Goal: Task Accomplishment & Management: Manage account settings

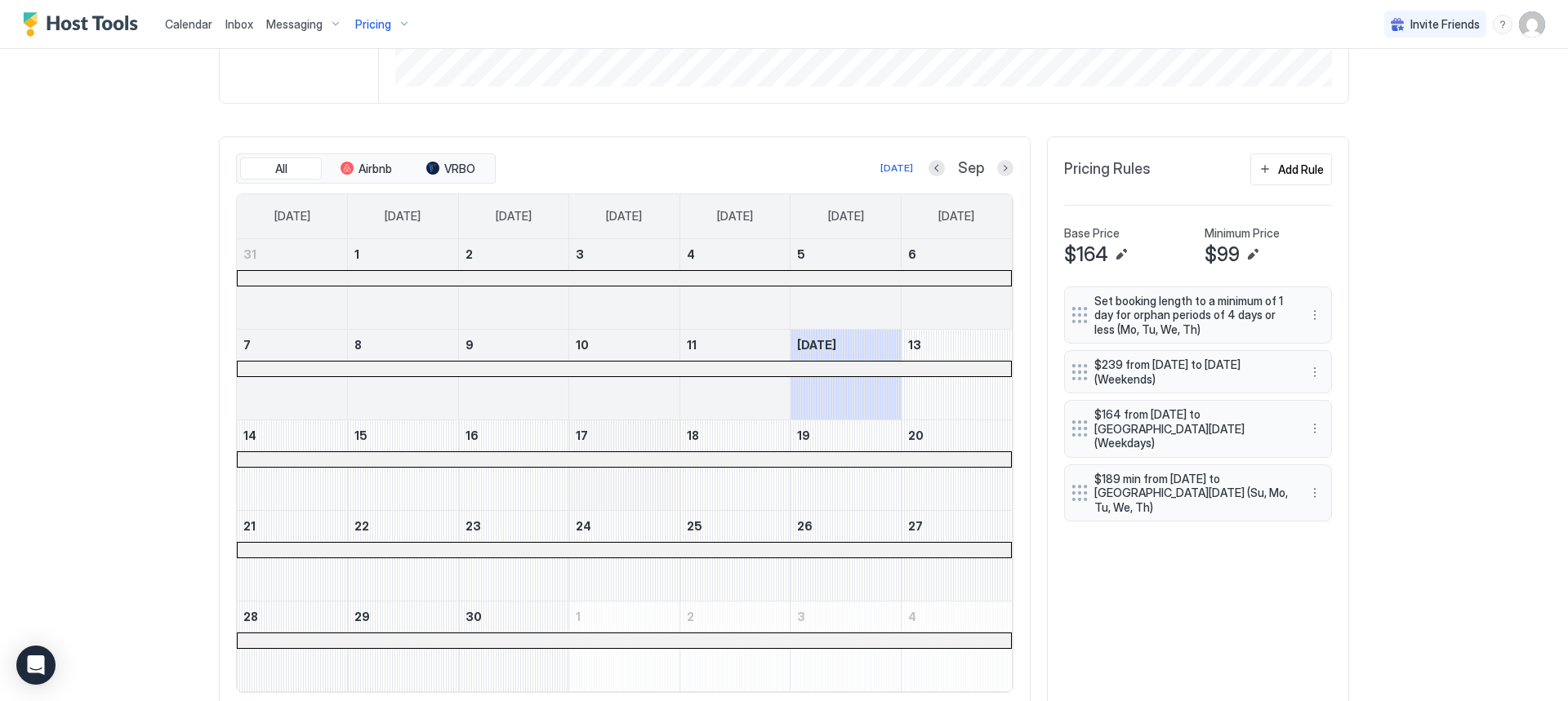
scroll to position [384, 0]
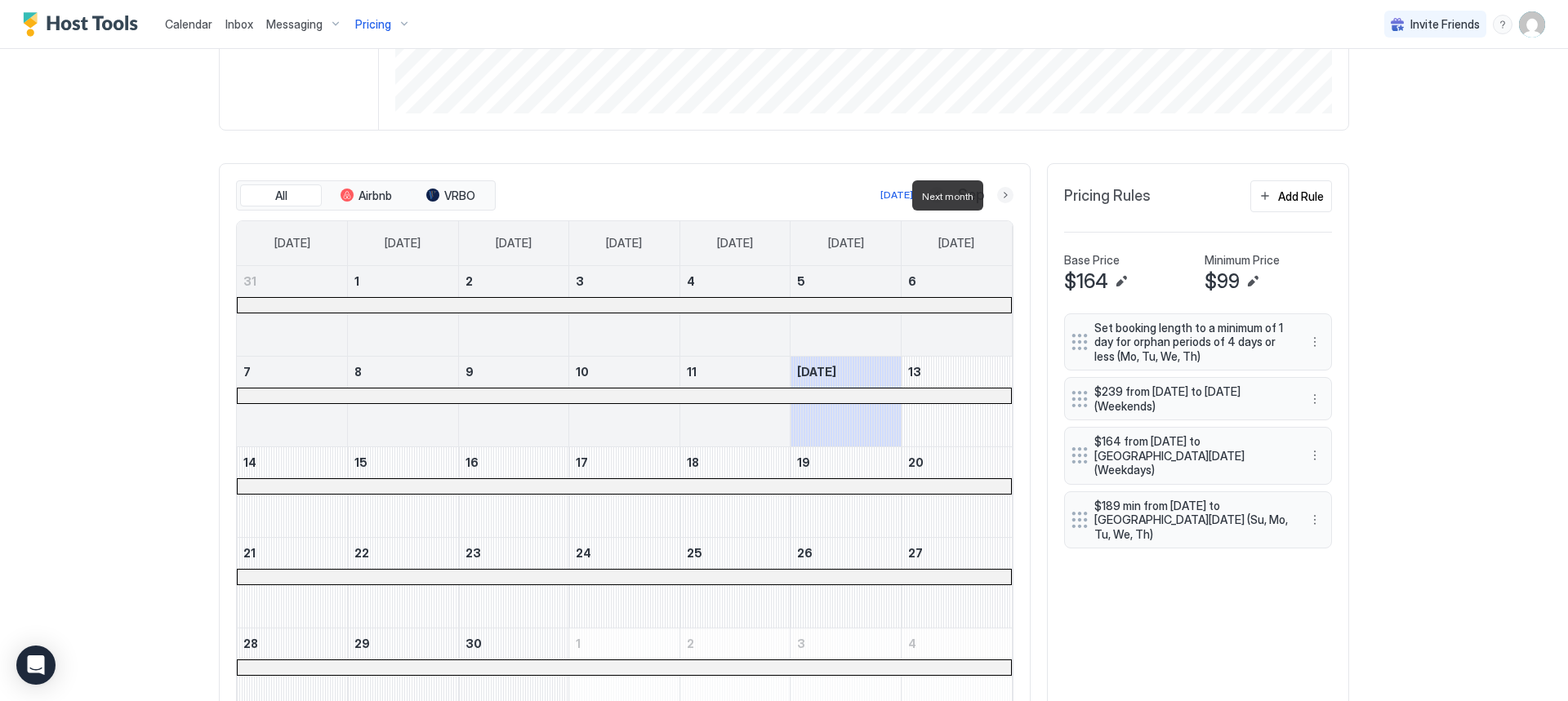
click at [1001, 196] on button "Next month" at bounding box center [1005, 195] width 16 height 16
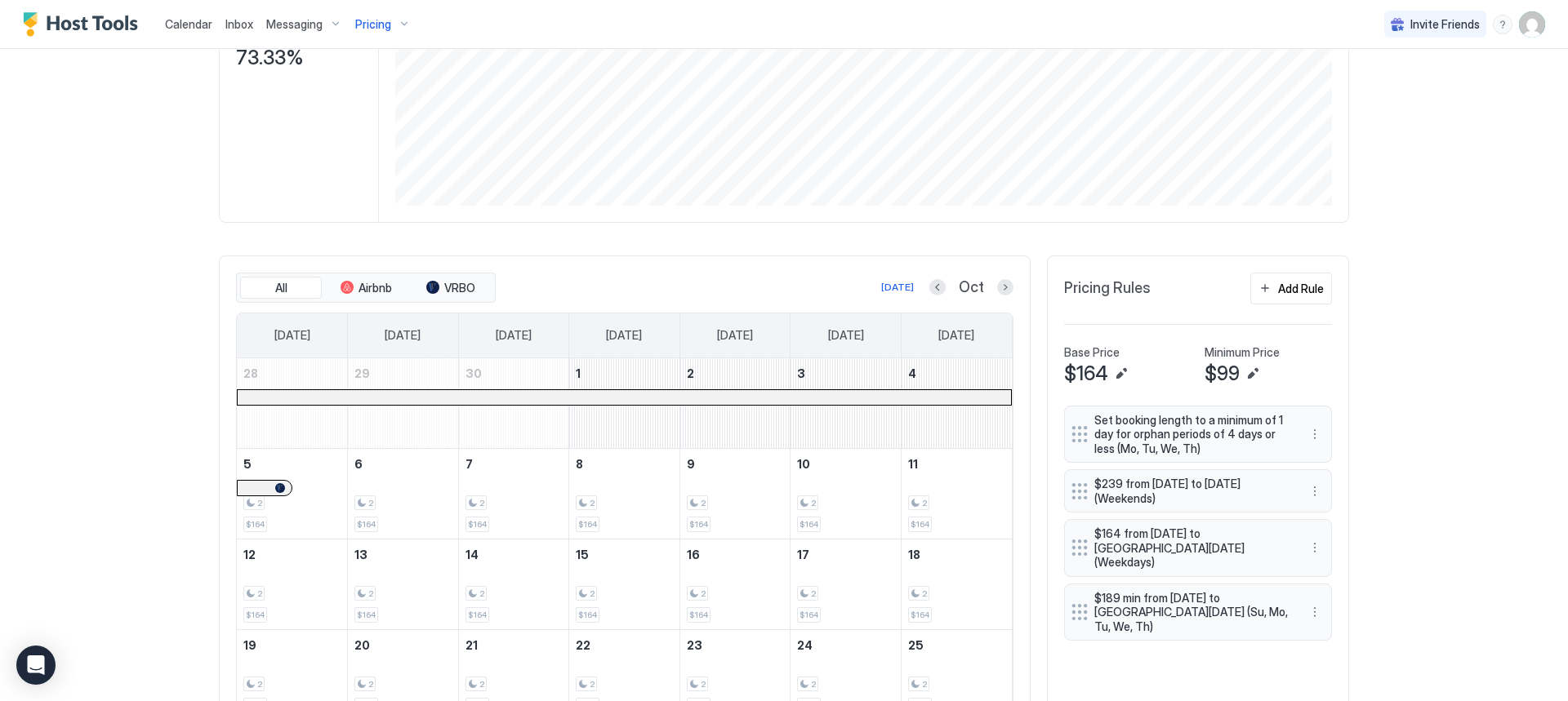
scroll to position [327, 0]
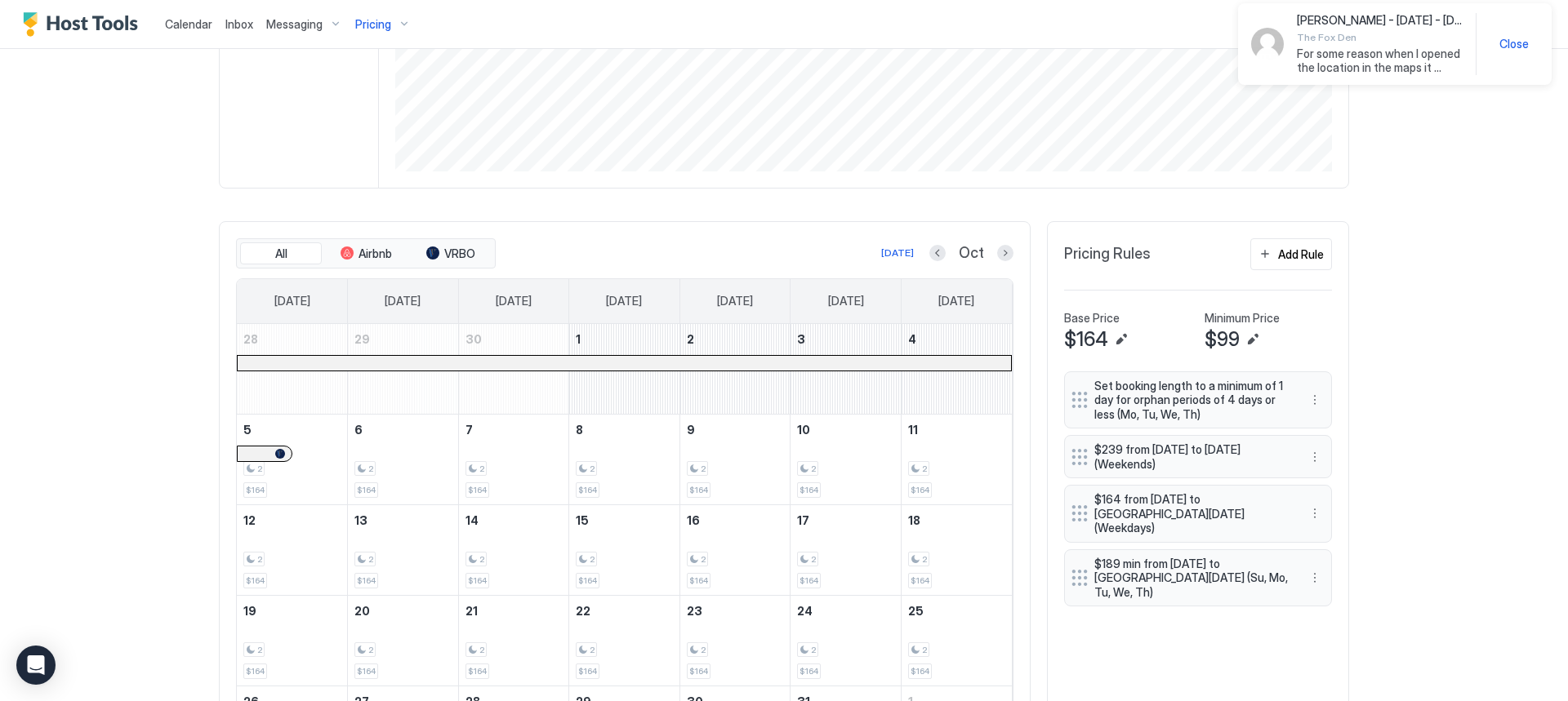
click at [1443, 290] on div "Calendar Inbox Messaging Pricing Invite Friends DC Home Pricing Hb cabin Synced…" at bounding box center [784, 350] width 1568 height 701
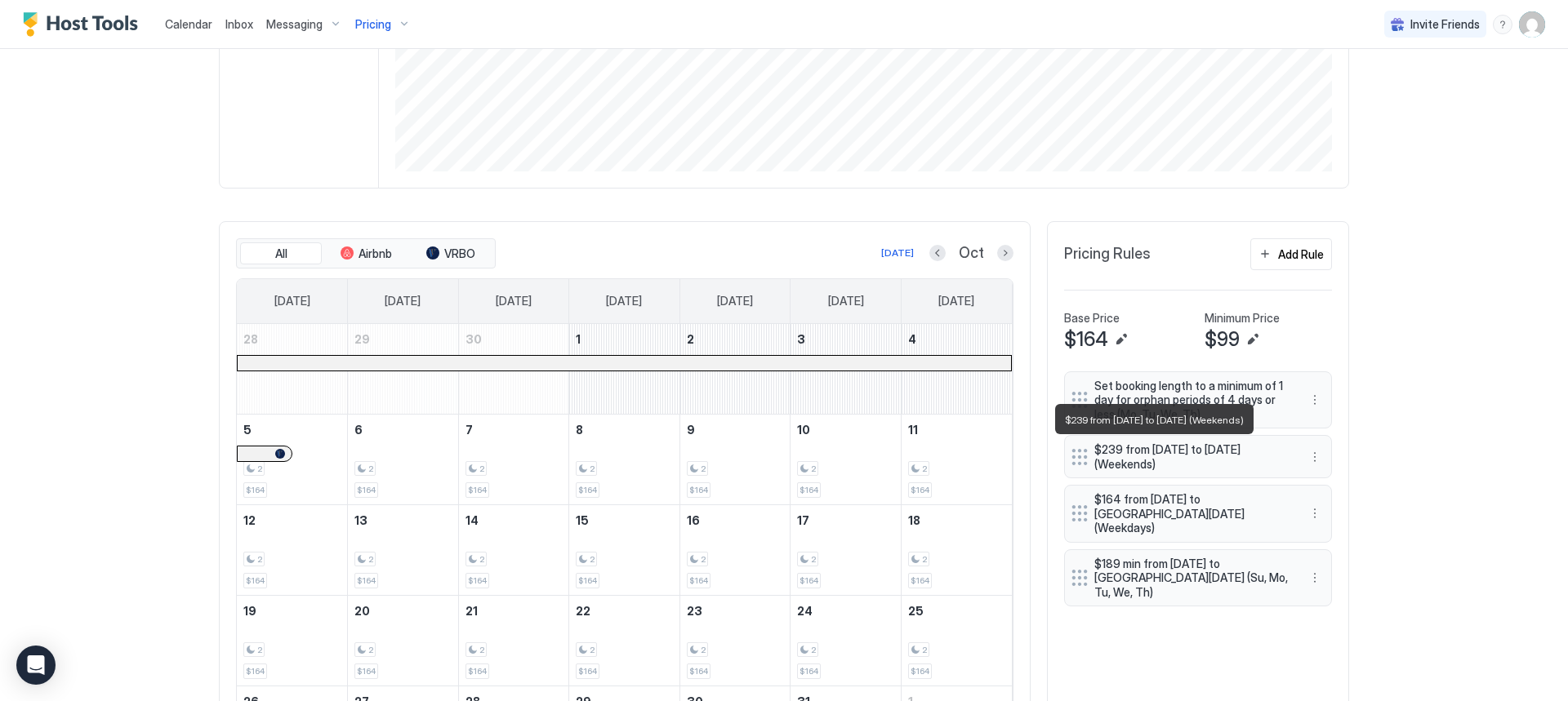
click at [1176, 468] on span "$239 from [DATE] to [DATE] (Weekends)" at bounding box center [1191, 457] width 194 height 29
click at [1310, 459] on button "More options" at bounding box center [1315, 456] width 19 height 19
click at [1333, 483] on span "Edit" at bounding box center [1333, 479] width 18 height 12
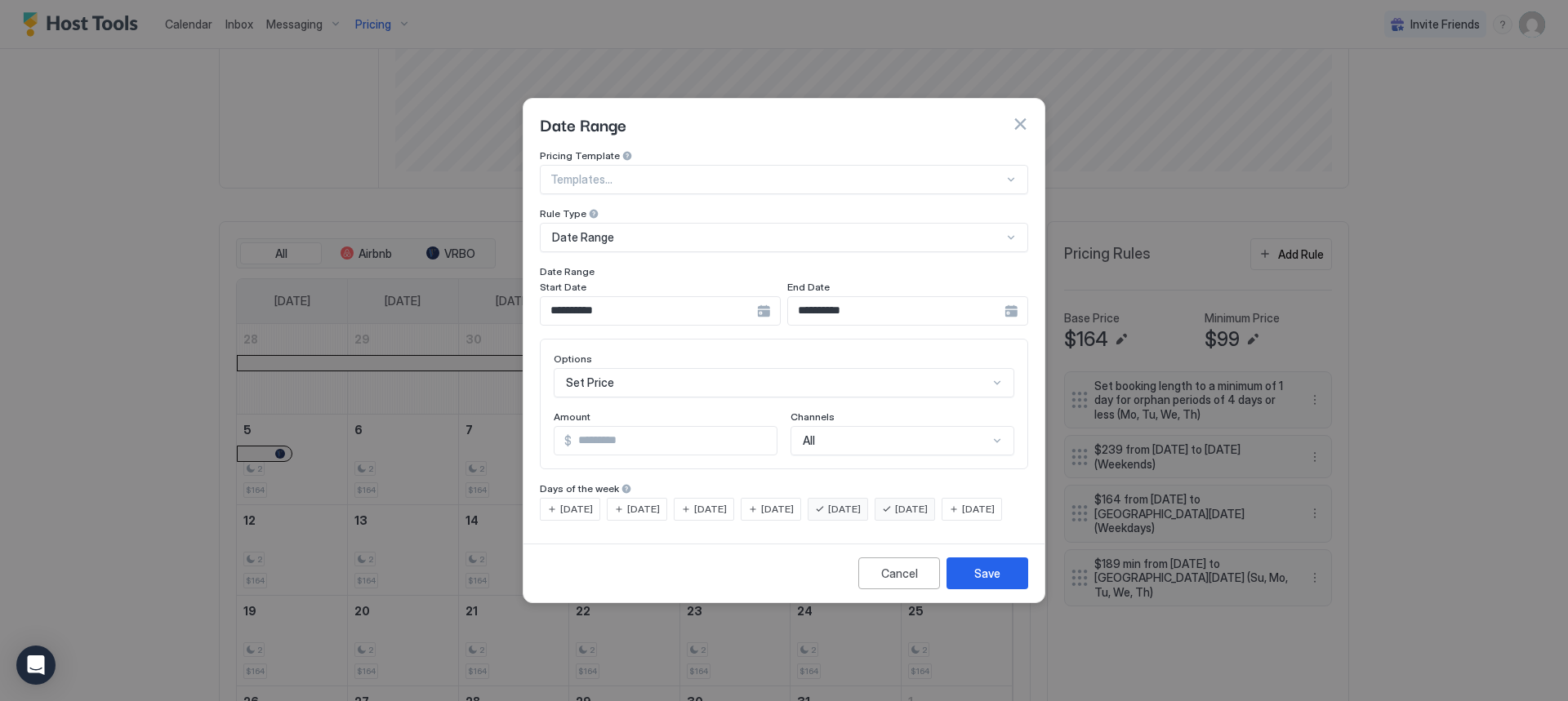
click at [623, 297] on input "**********" at bounding box center [648, 311] width 216 height 28
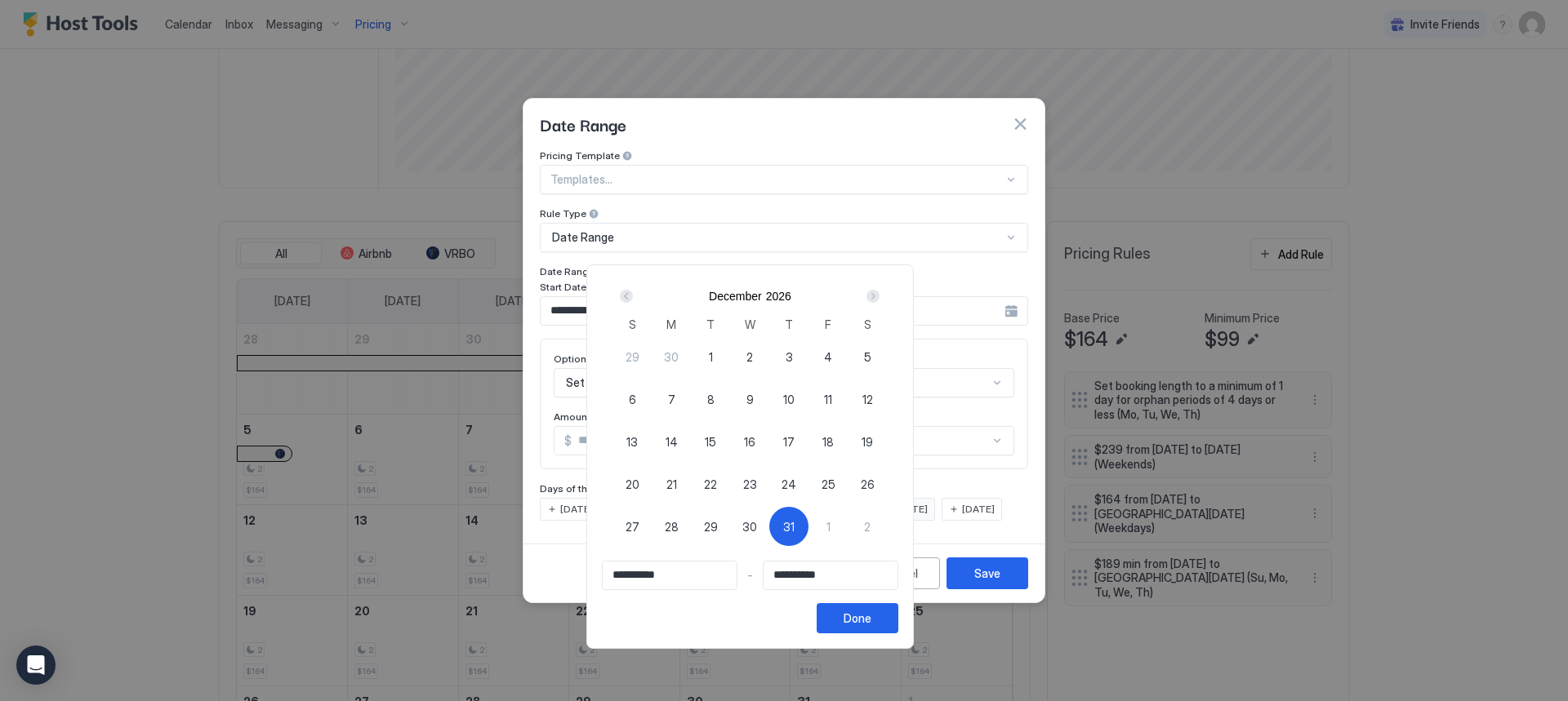
click at [633, 300] on div "Prev" at bounding box center [626, 295] width 13 height 13
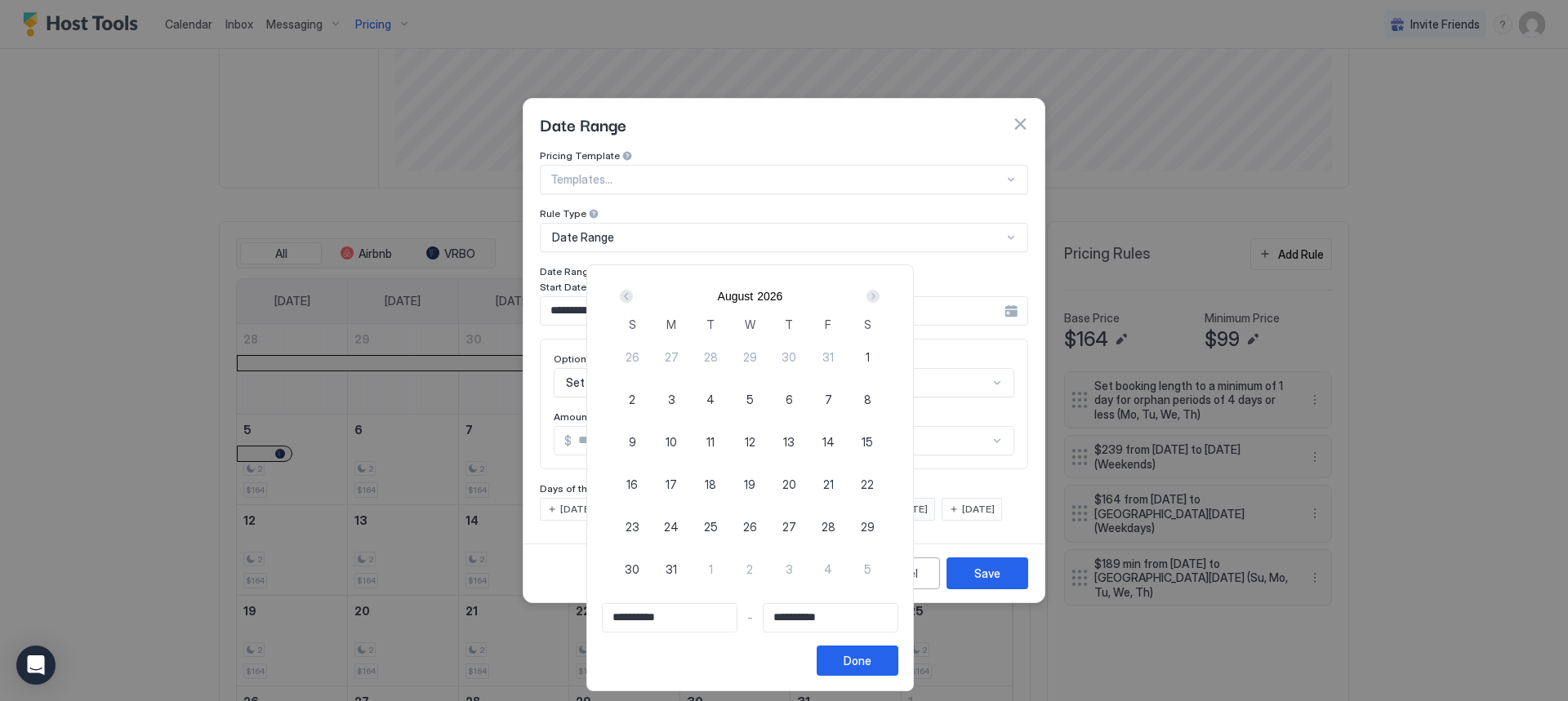
click at [633, 300] on div "Prev" at bounding box center [626, 295] width 13 height 13
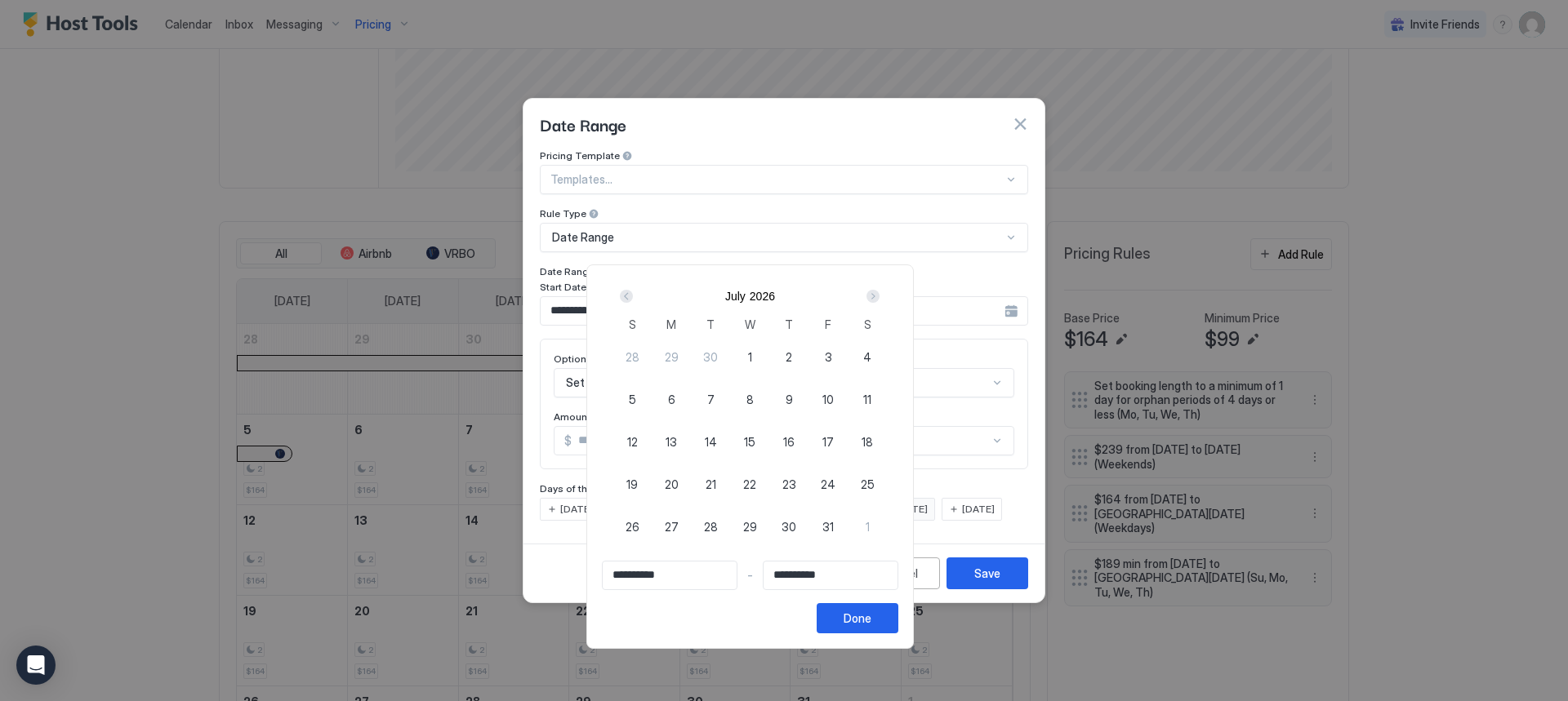
click at [633, 300] on div "Prev" at bounding box center [626, 295] width 13 height 13
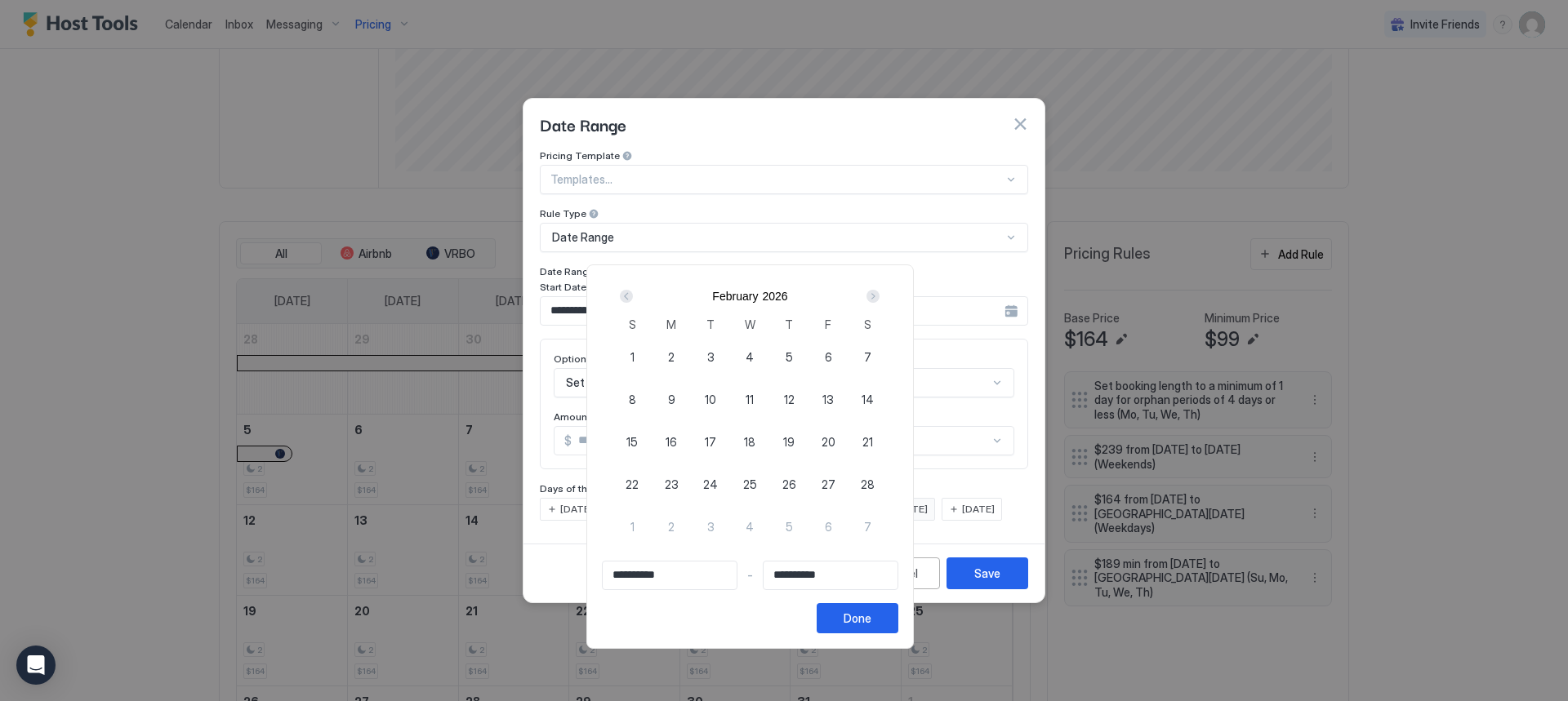
click at [633, 300] on div "Prev" at bounding box center [626, 295] width 13 height 13
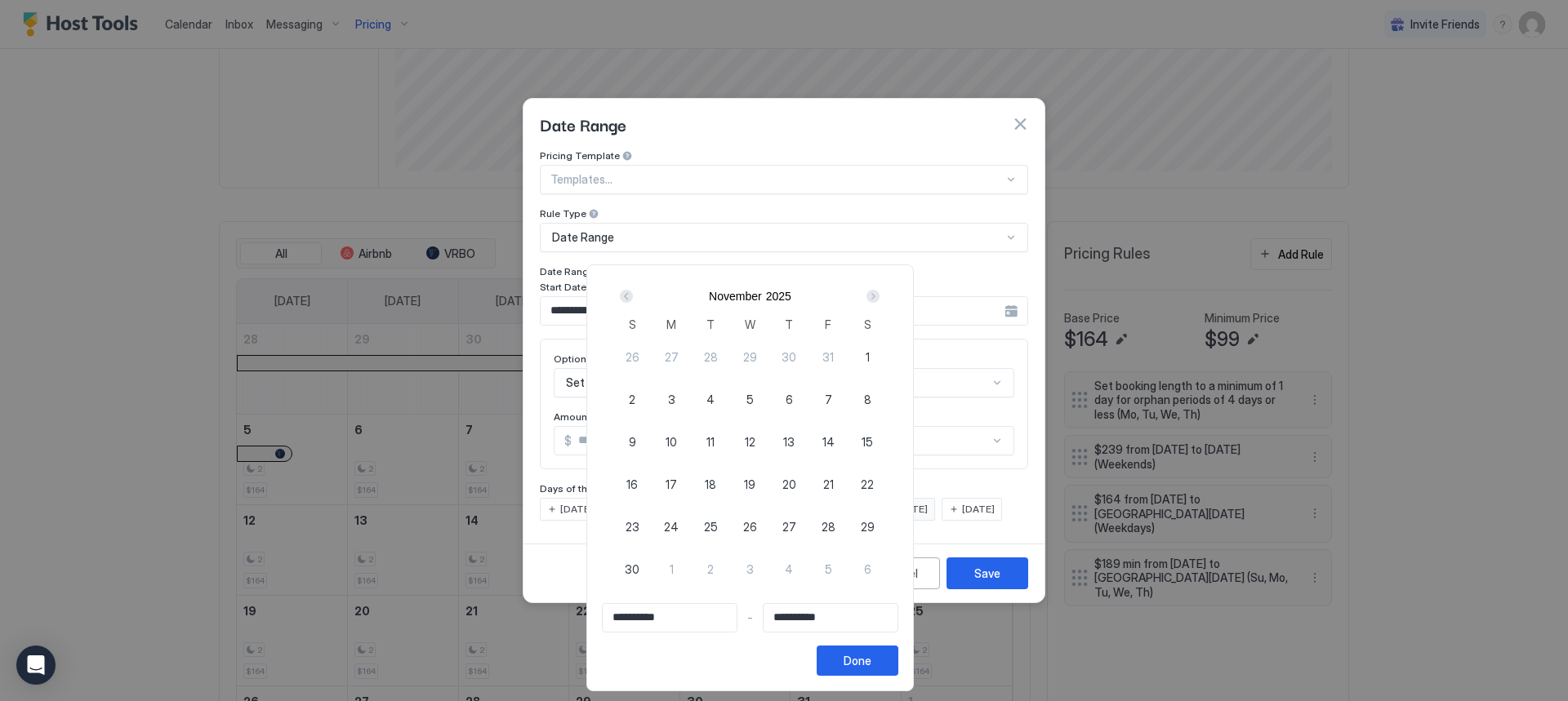
click at [879, 296] on div "Next" at bounding box center [873, 295] width 13 height 13
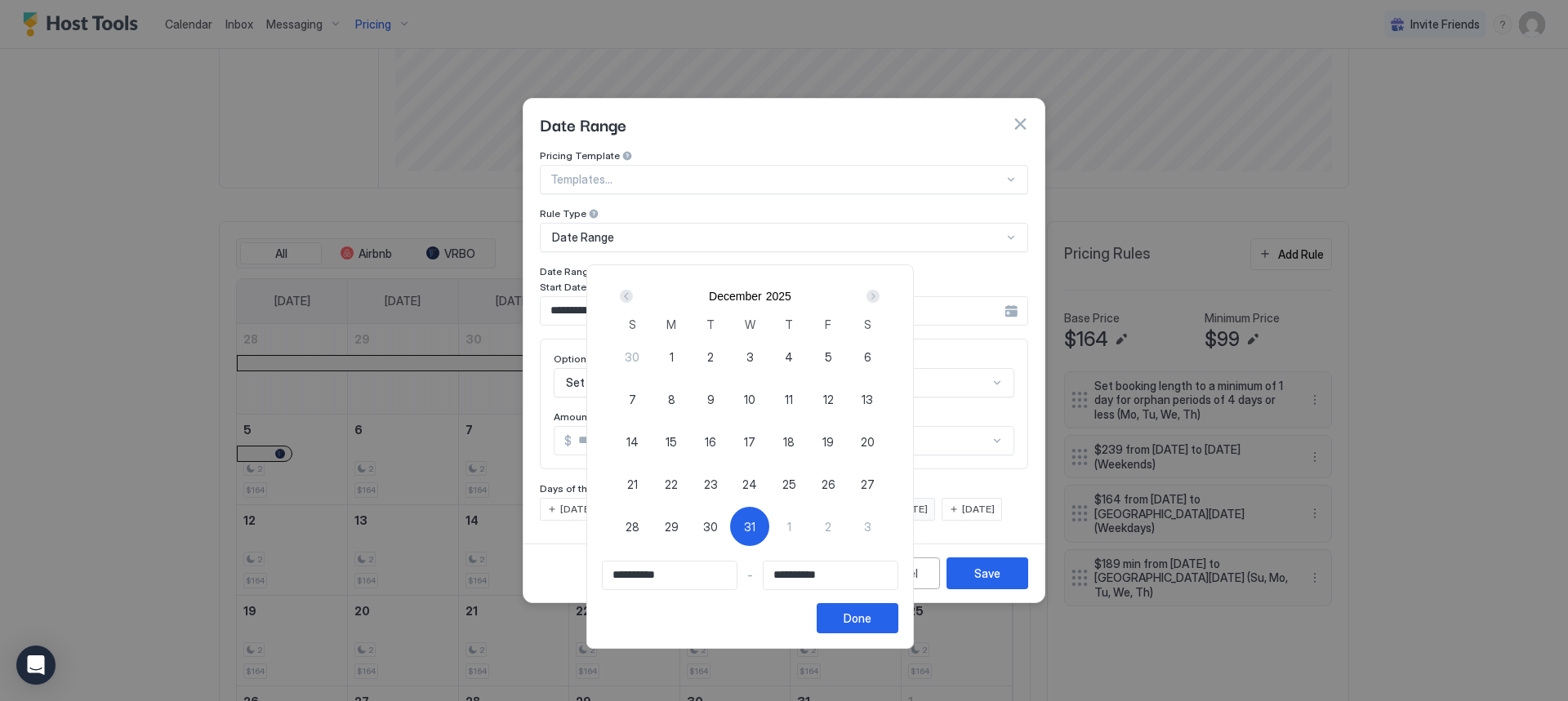
click at [633, 295] on div "Prev" at bounding box center [626, 295] width 13 height 13
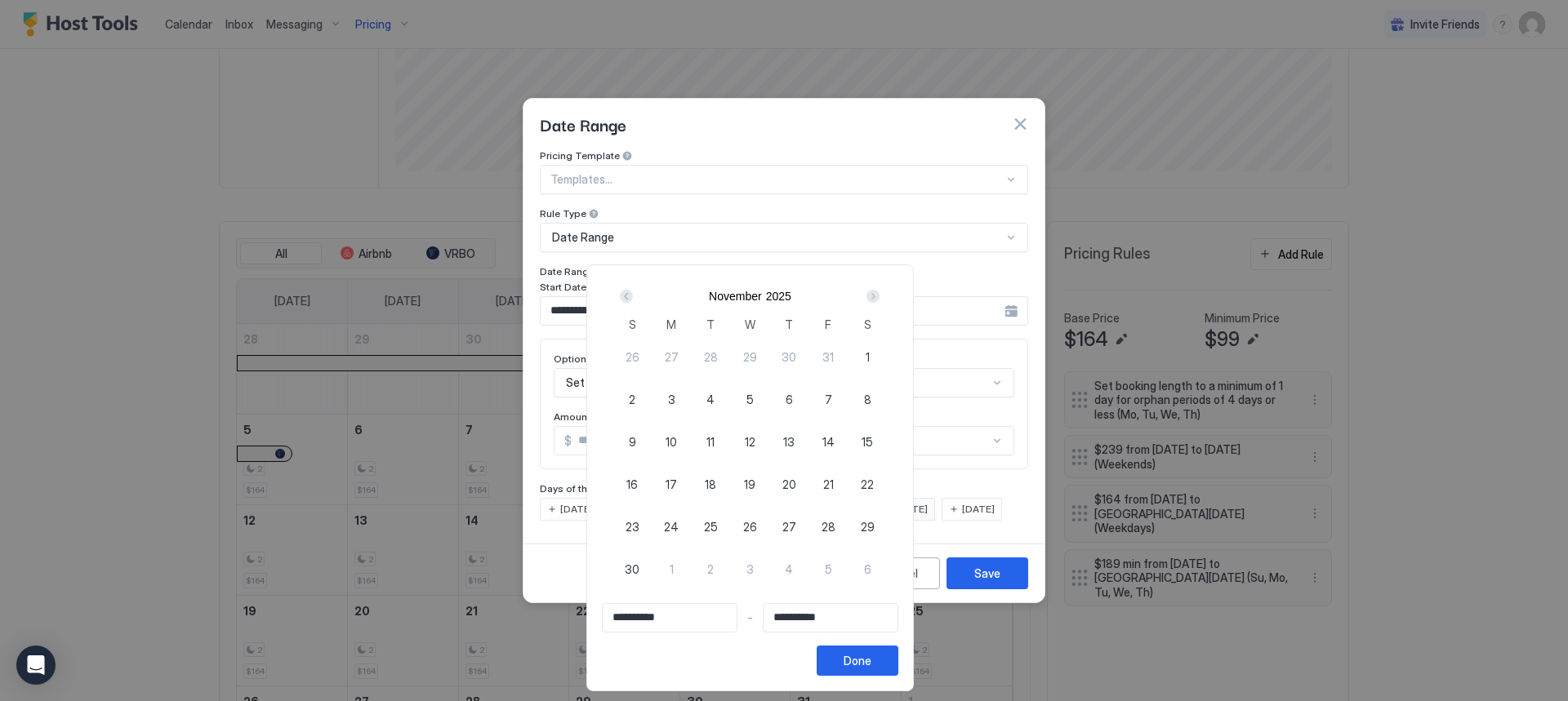
click at [633, 295] on div "Prev" at bounding box center [626, 295] width 13 height 13
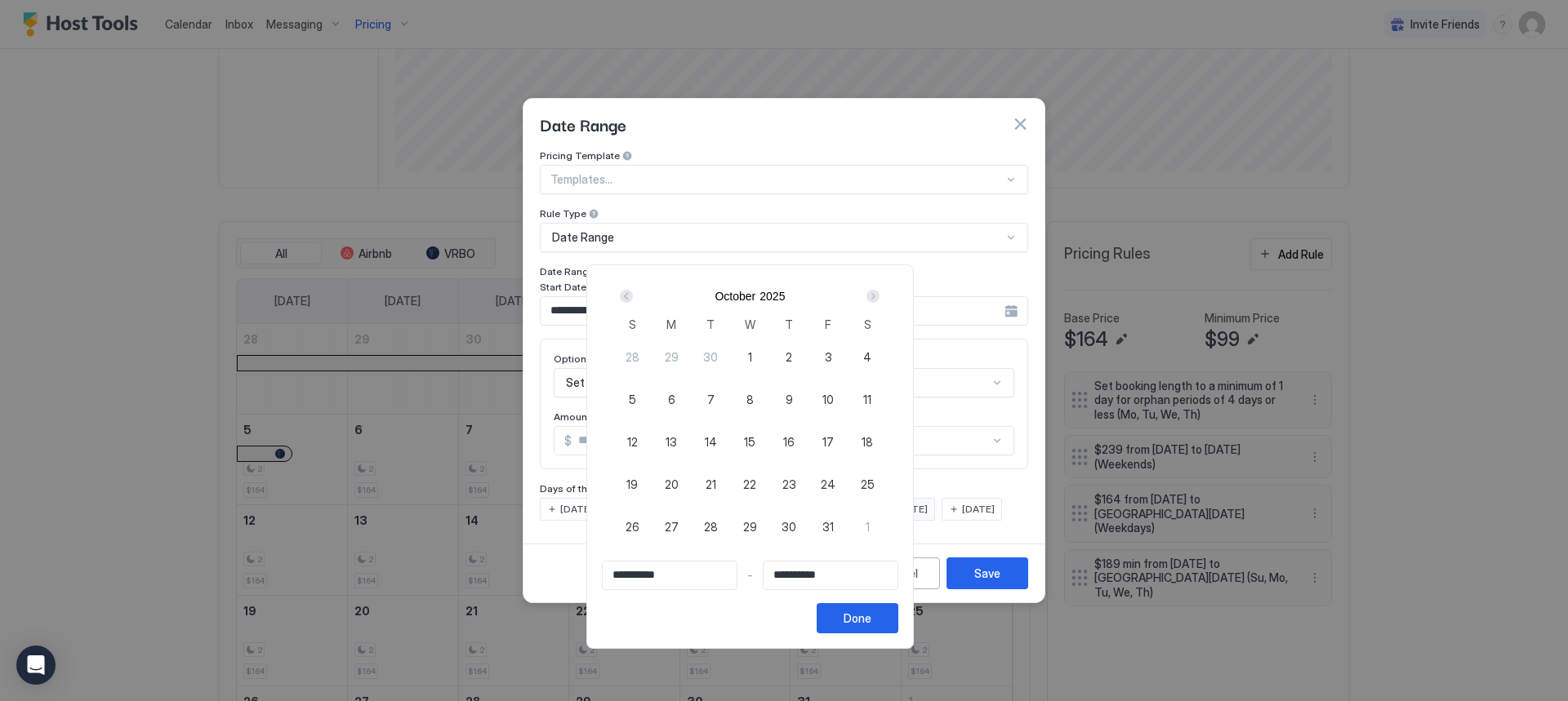
click at [752, 358] on span "1" at bounding box center [750, 357] width 4 height 17
type input "**********"
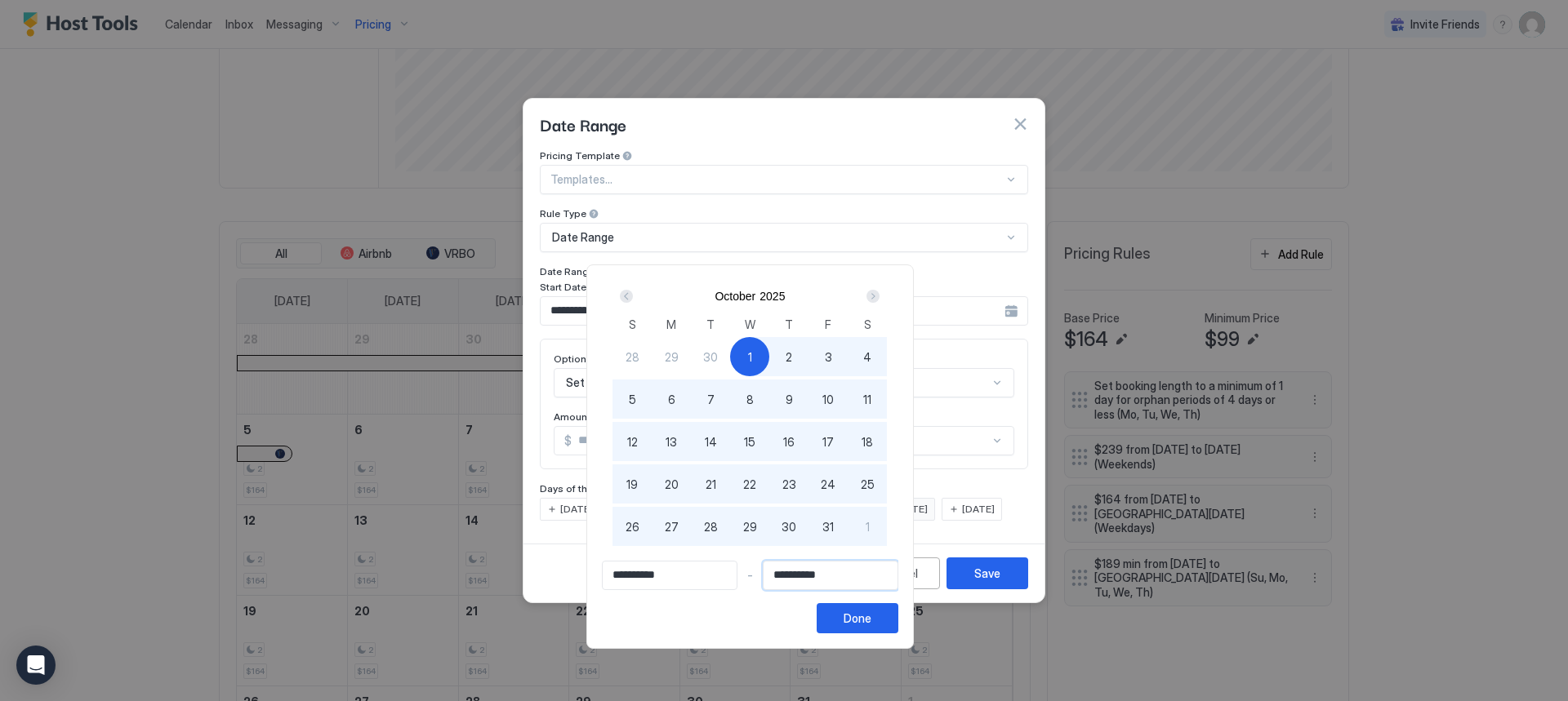
click at [874, 579] on input "**********" at bounding box center [830, 575] width 134 height 28
click at [872, 620] on div "Done" at bounding box center [857, 618] width 28 height 17
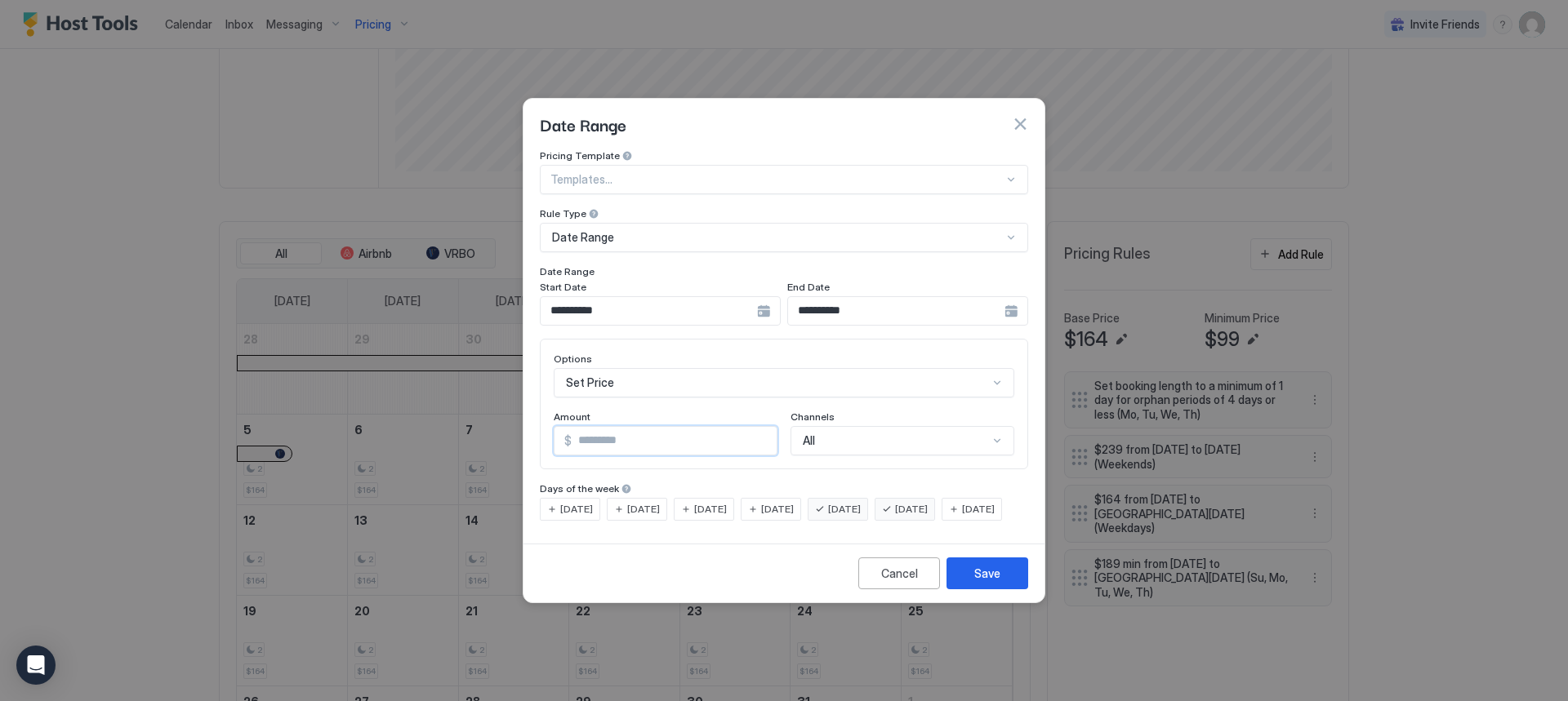
click at [607, 428] on input "***" at bounding box center [674, 440] width 205 height 28
type input "*"
type input "***"
click at [985, 581] on div "Save" at bounding box center [987, 573] width 26 height 17
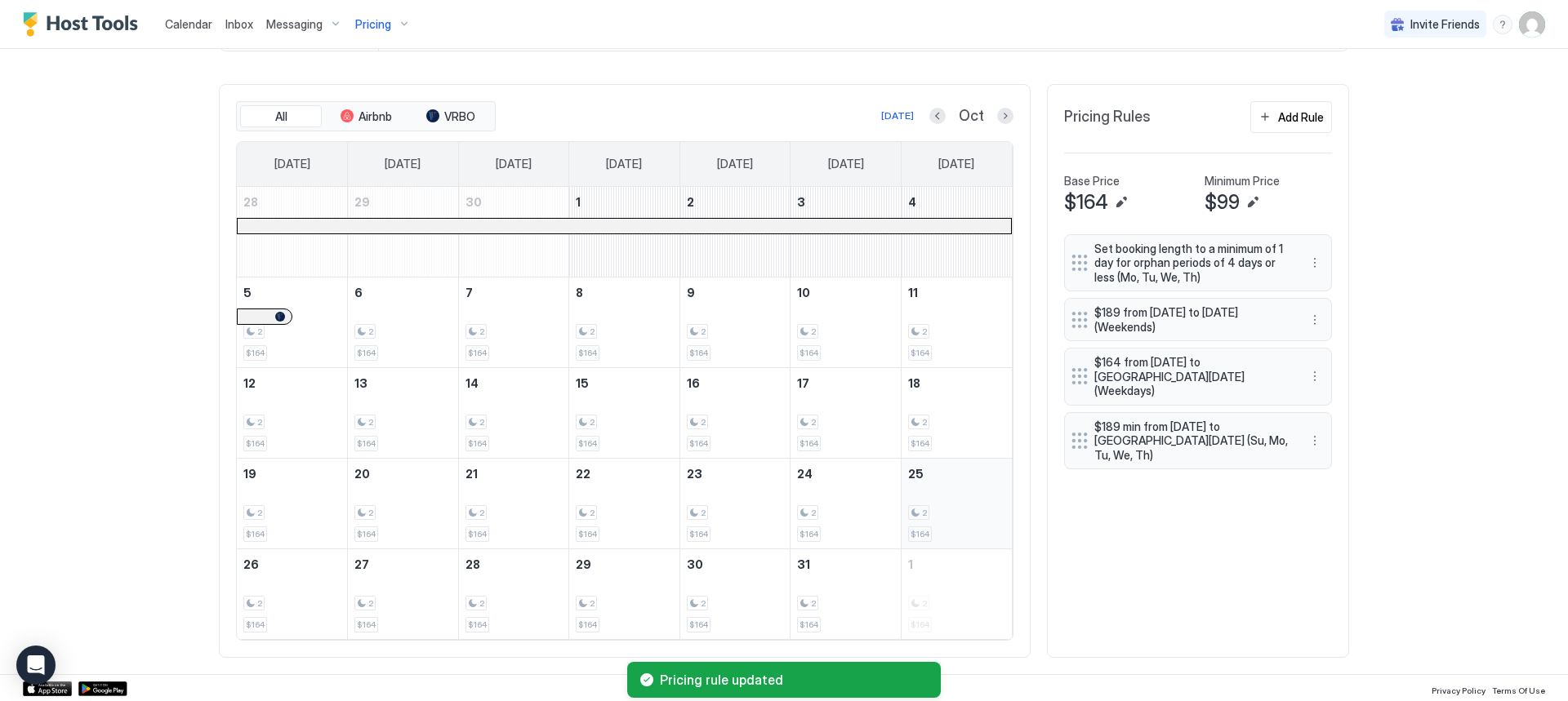
scroll to position [466, 0]
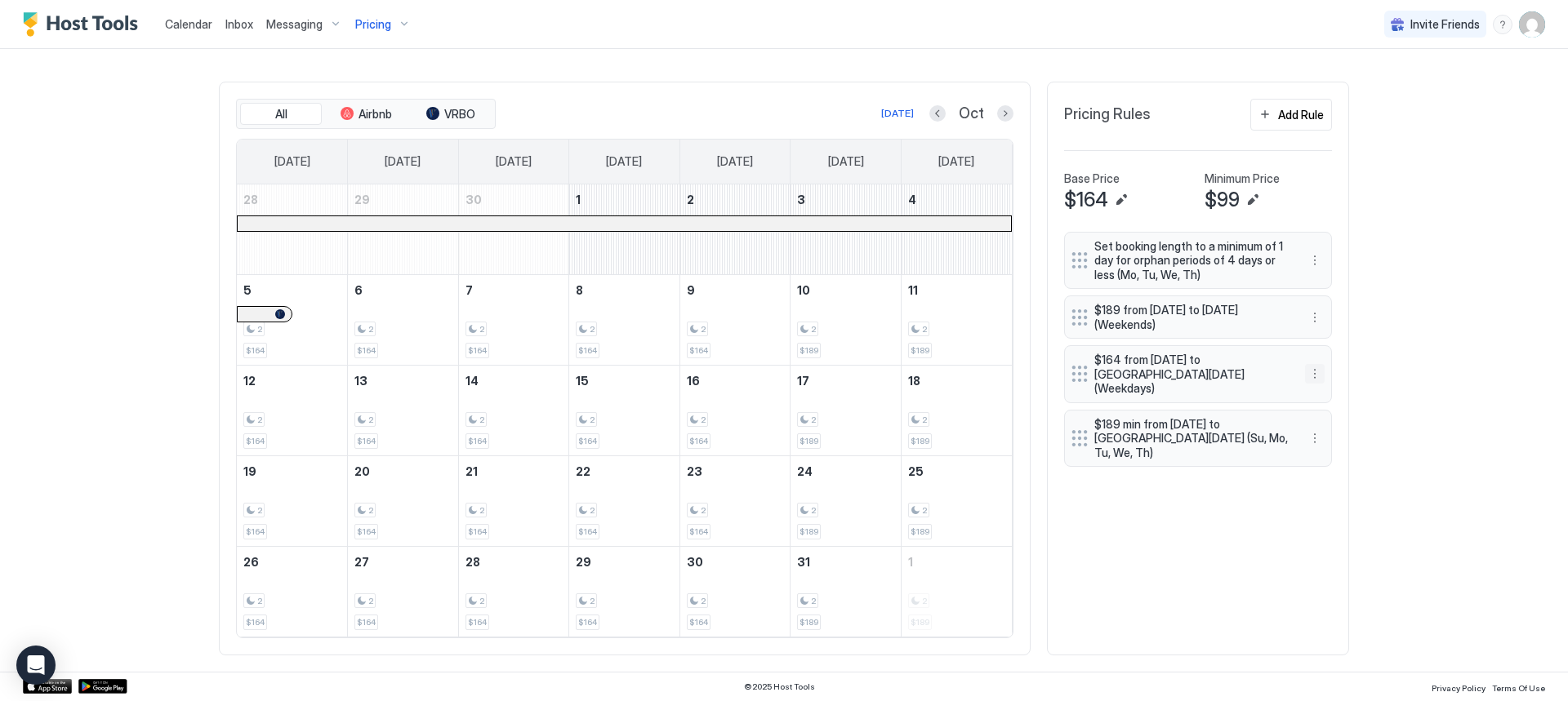
click at [1310, 364] on button "More options" at bounding box center [1315, 373] width 19 height 19
click at [1325, 390] on span "Edit" at bounding box center [1333, 389] width 18 height 12
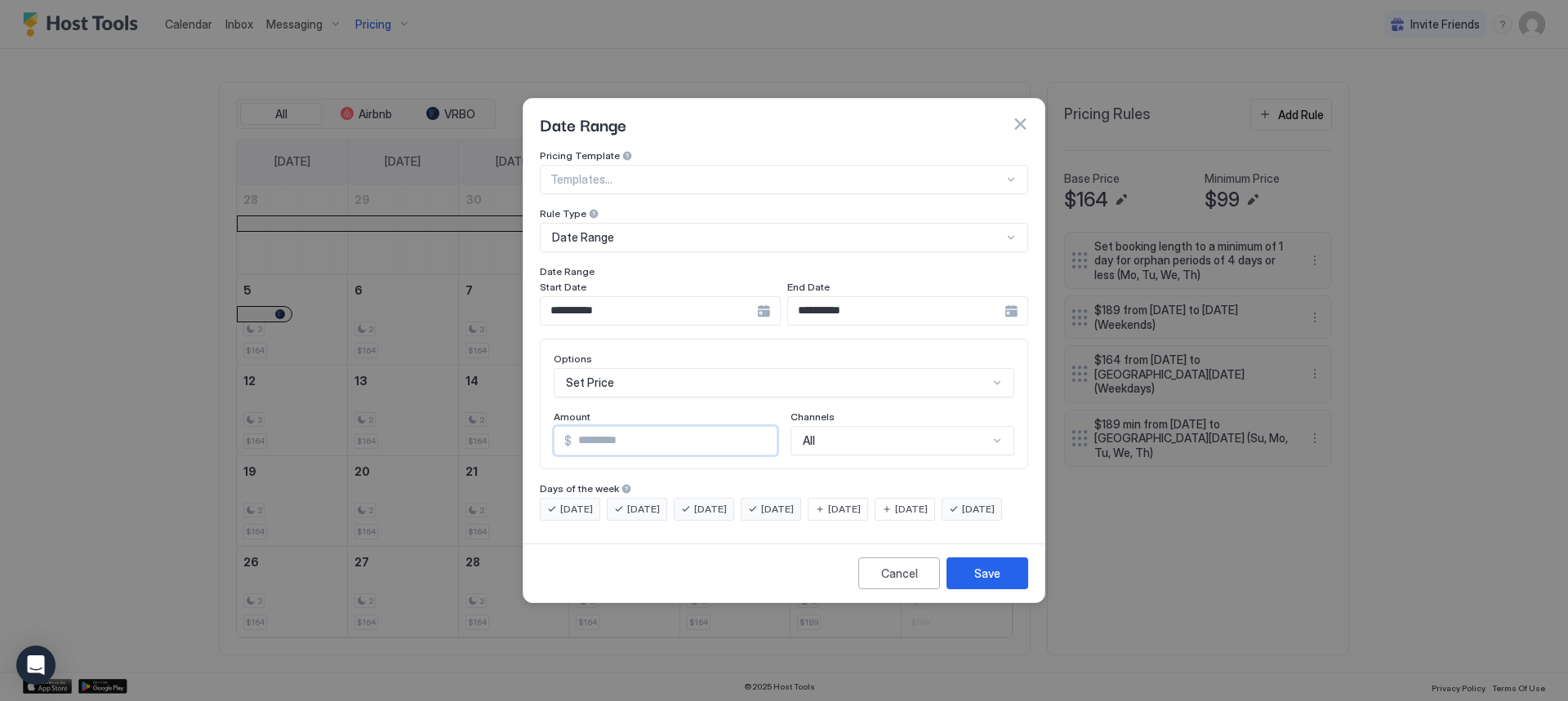
click at [602, 427] on input "***" at bounding box center [674, 440] width 205 height 28
type input "***"
click at [985, 582] on div "Save" at bounding box center [987, 573] width 26 height 17
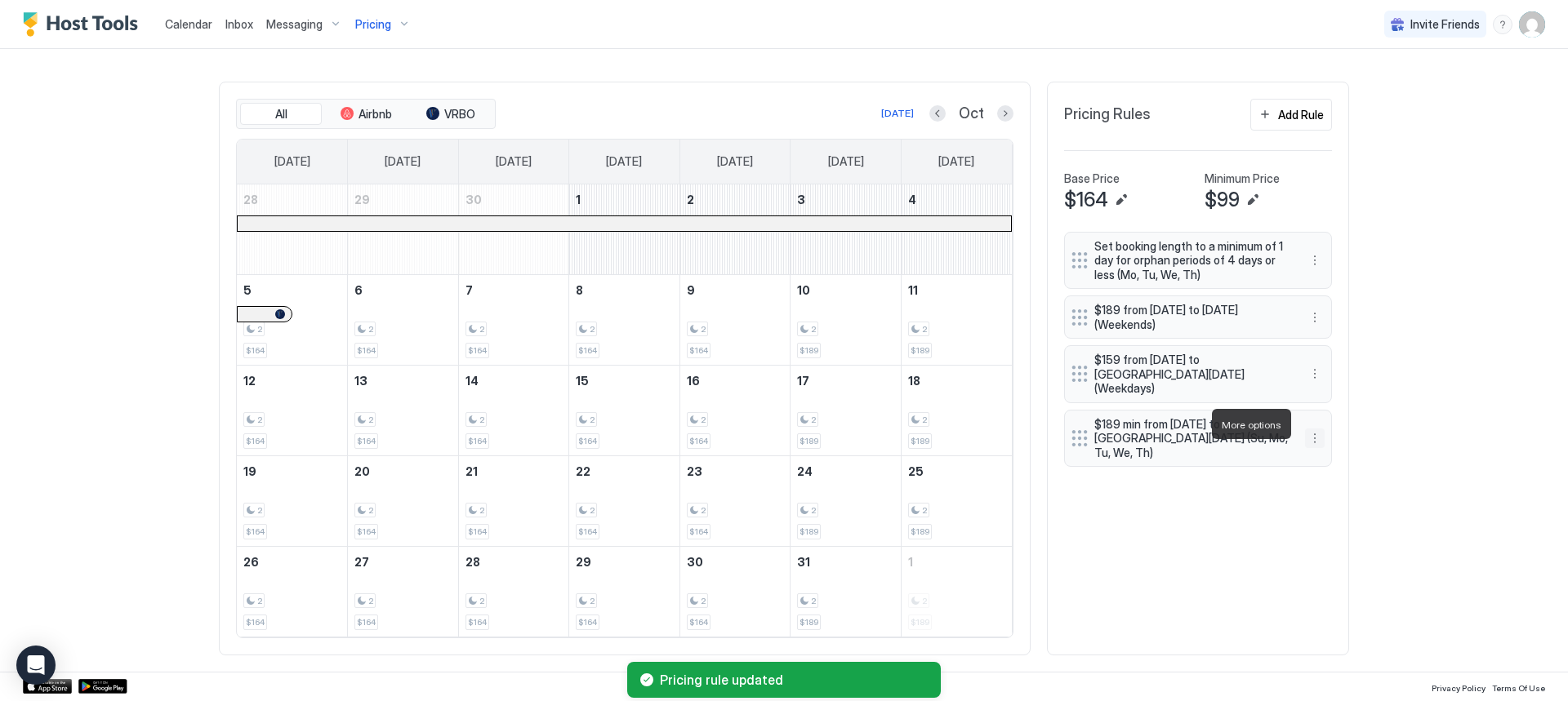
click at [1313, 428] on button "More options" at bounding box center [1315, 438] width 19 height 19
click at [1327, 443] on span "Edit" at bounding box center [1333, 447] width 18 height 12
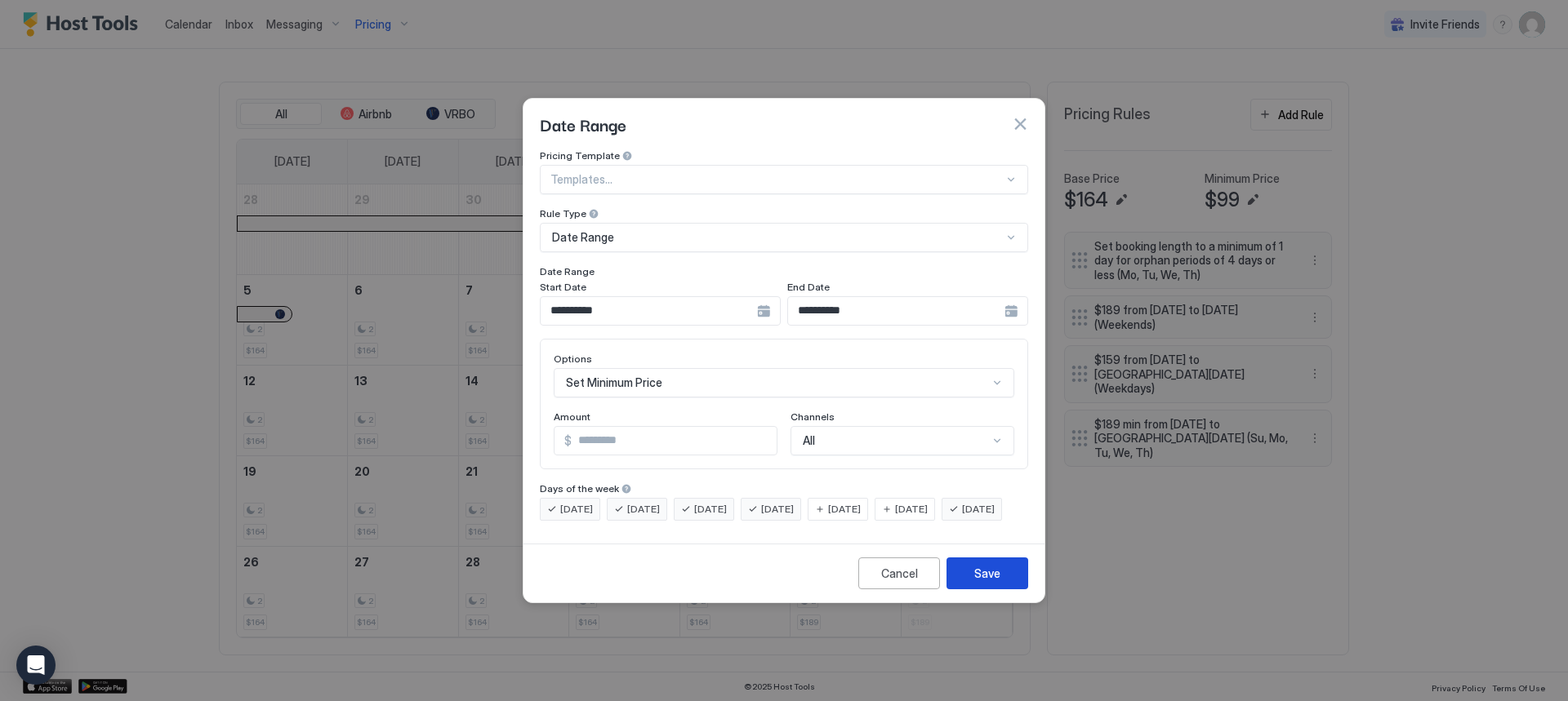
click at [987, 582] on div "Save" at bounding box center [987, 573] width 26 height 17
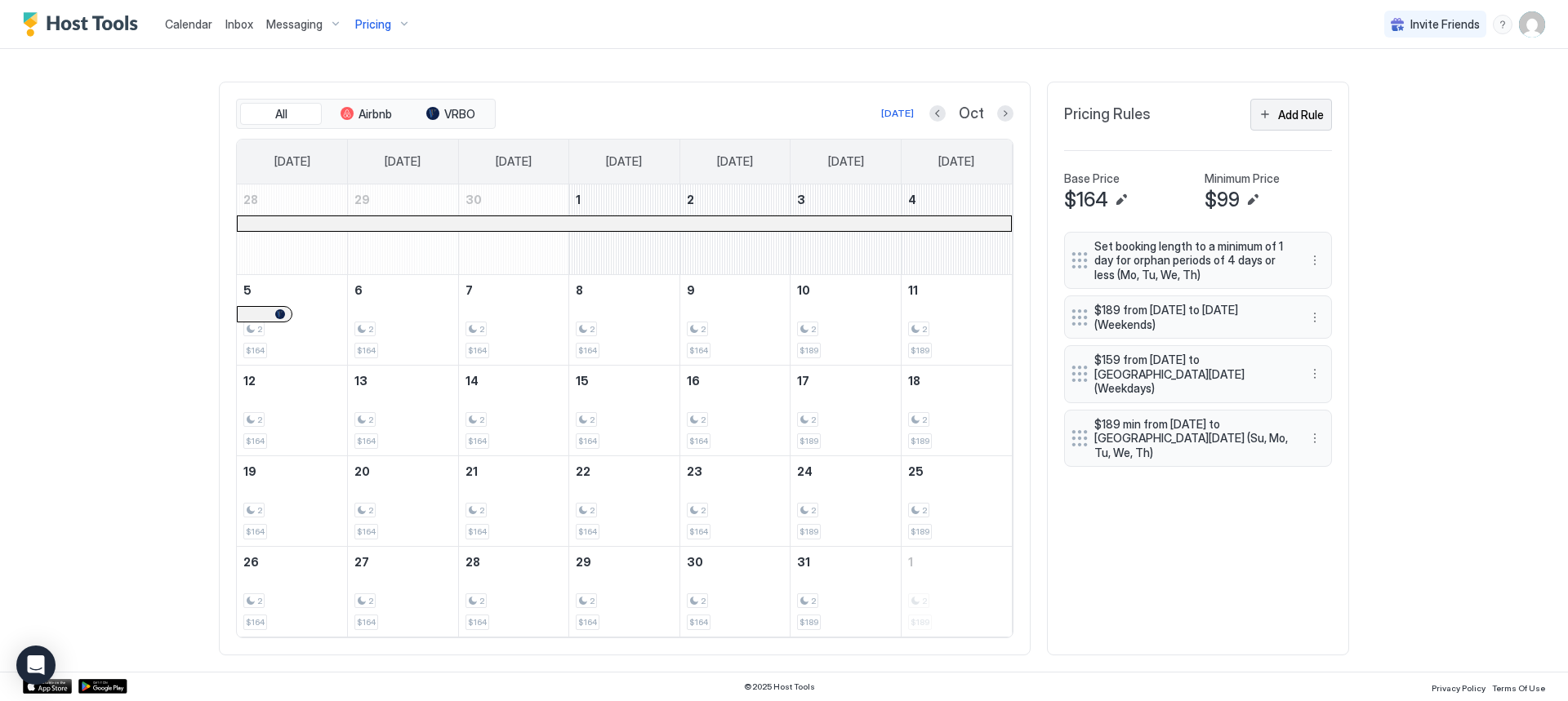
click at [1288, 121] on div "Add Rule" at bounding box center [1301, 114] width 46 height 17
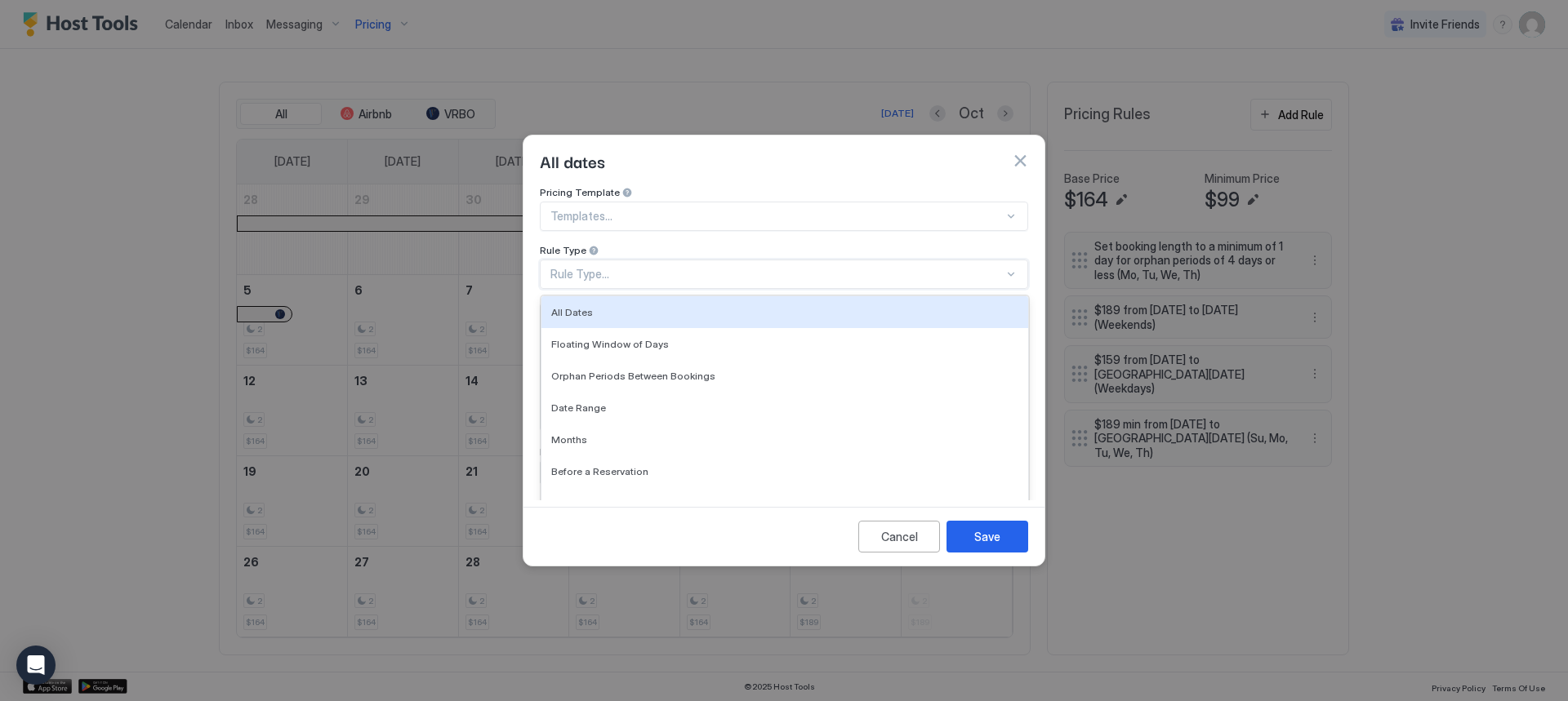
click at [605, 267] on div "Rule Type..." at bounding box center [777, 273] width 453 height 14
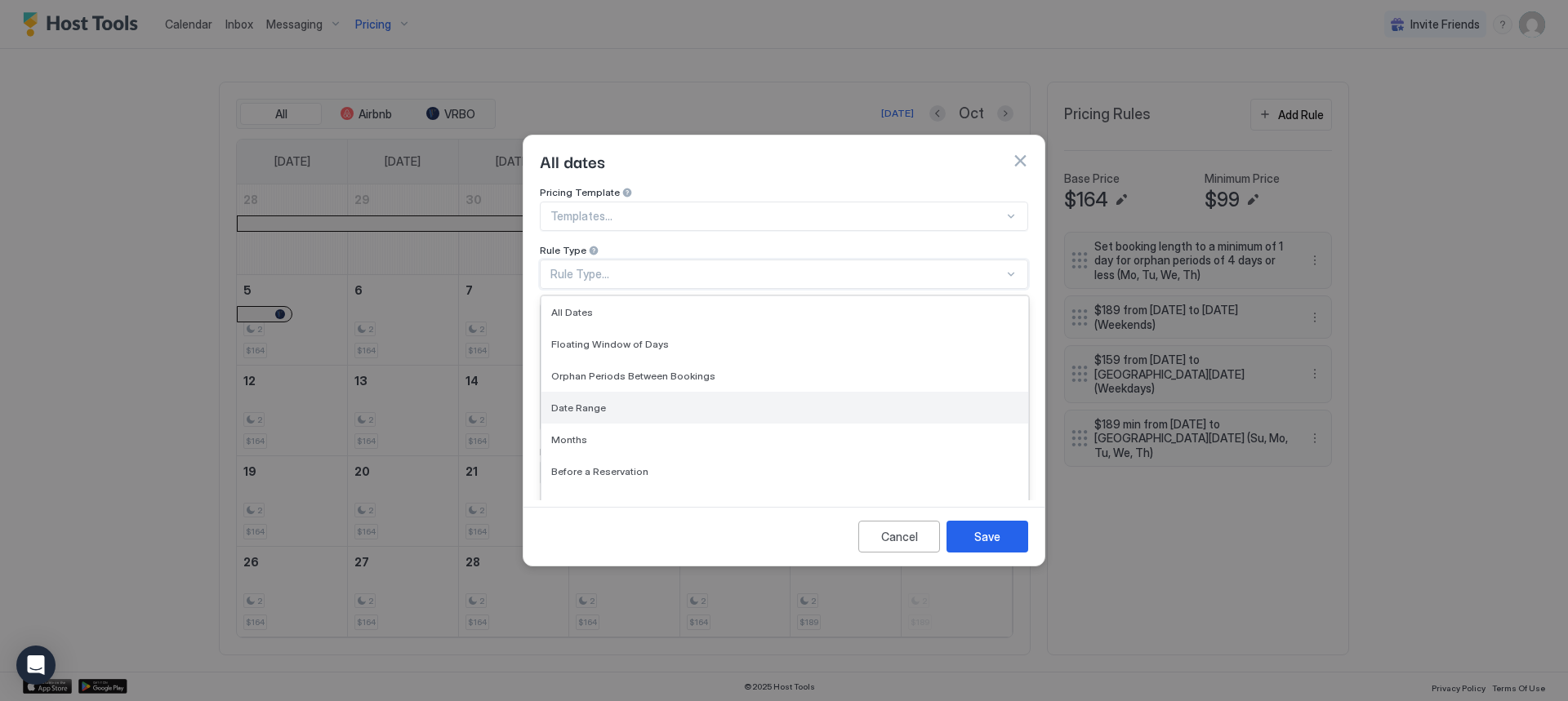
click at [602, 401] on div "Date Range" at bounding box center [784, 407] width 467 height 12
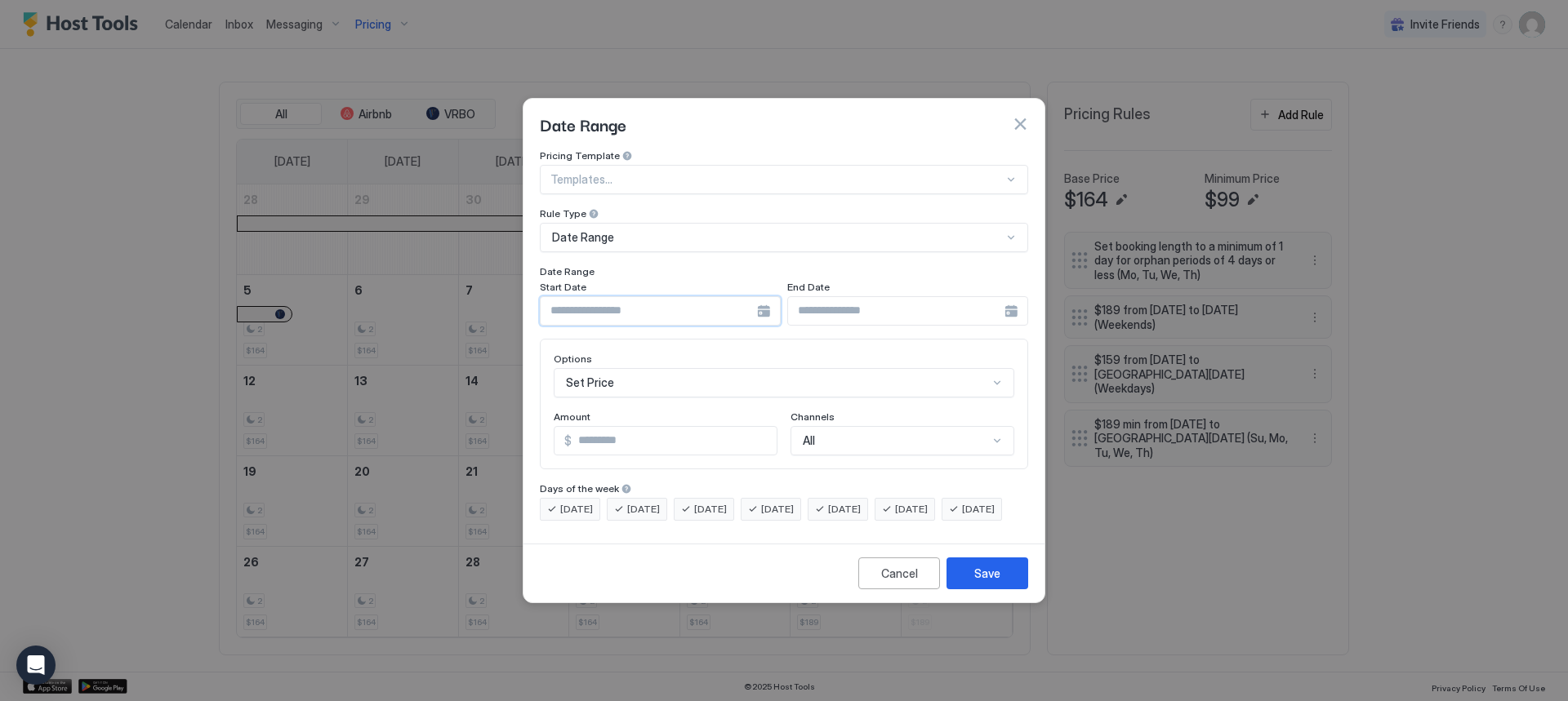
click at [580, 305] on input "Input Field" at bounding box center [648, 311] width 216 height 28
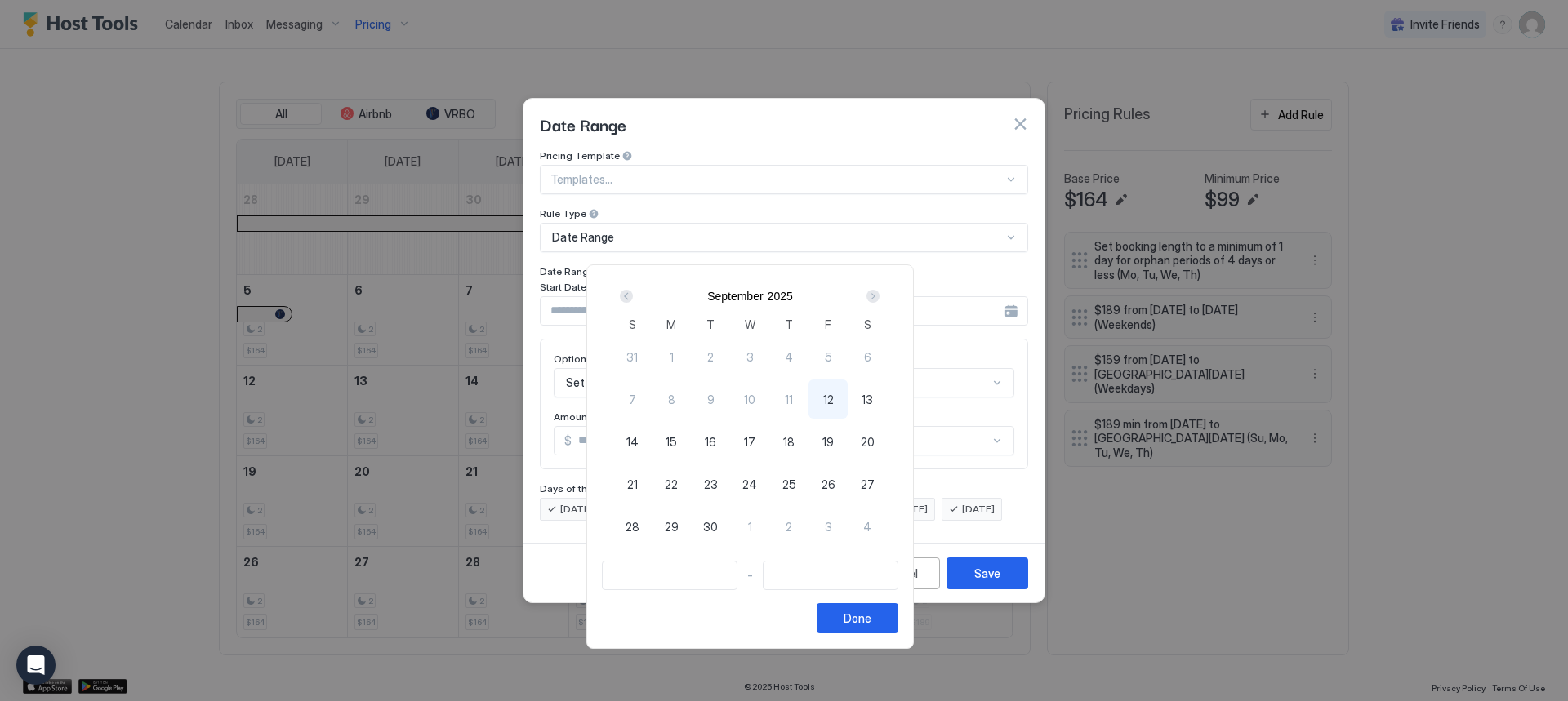
click at [879, 297] on div "Next" at bounding box center [873, 295] width 13 height 13
click at [752, 360] on span "1" at bounding box center [750, 357] width 4 height 17
type input "**********"
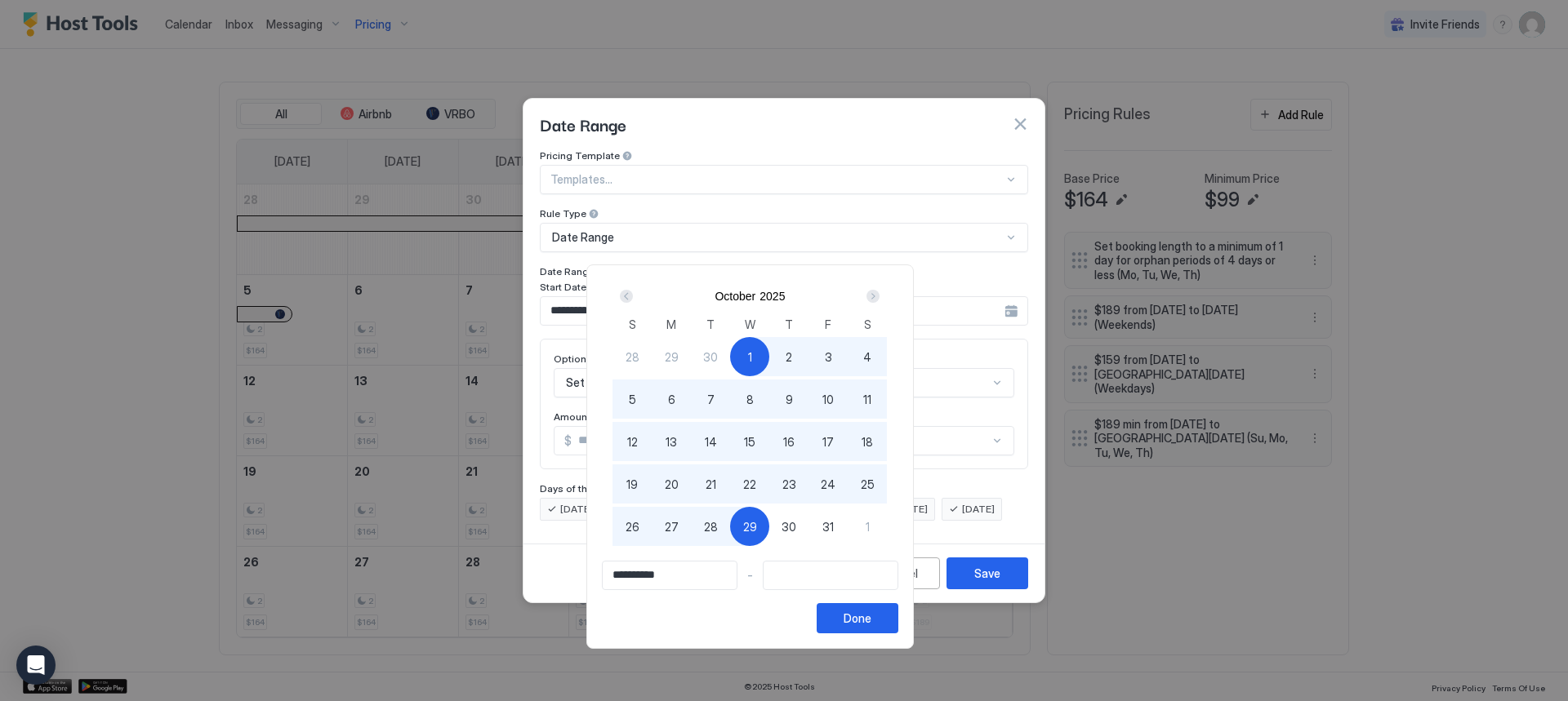
click at [886, 575] on input "Input Field" at bounding box center [830, 575] width 134 height 28
click at [838, 578] on input "Input Field" at bounding box center [830, 575] width 134 height 28
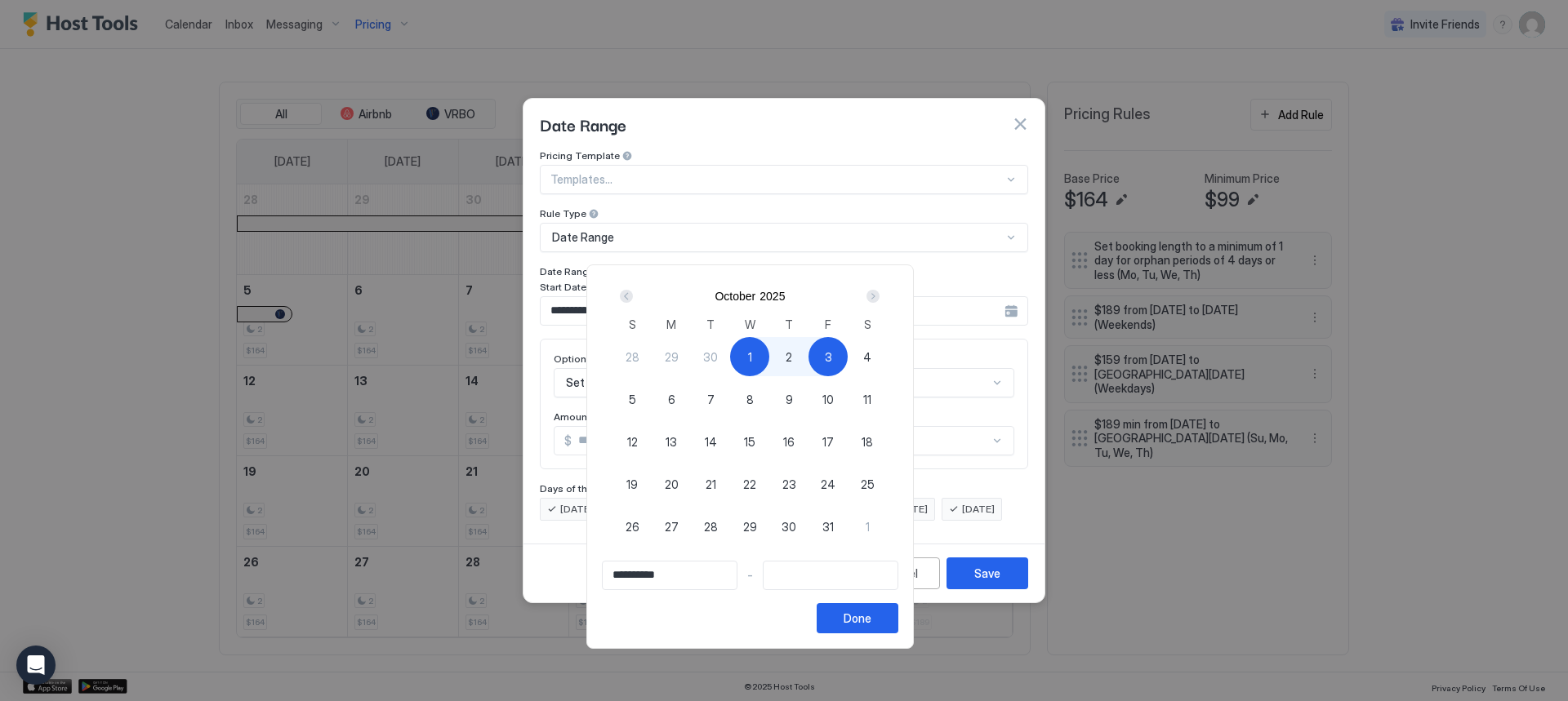
click at [879, 299] on div "Next" at bounding box center [873, 295] width 13 height 13
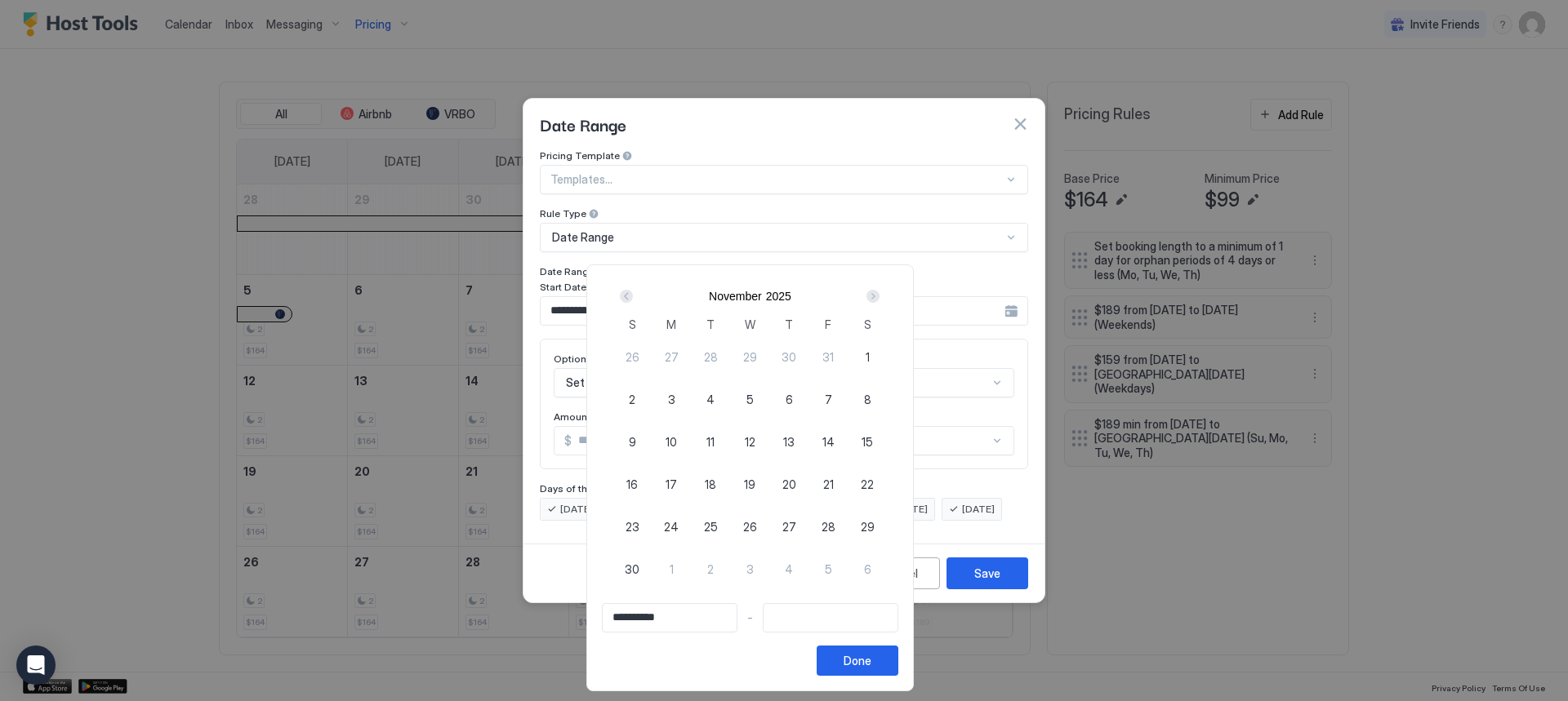
click at [879, 297] on div "Next" at bounding box center [873, 295] width 13 height 13
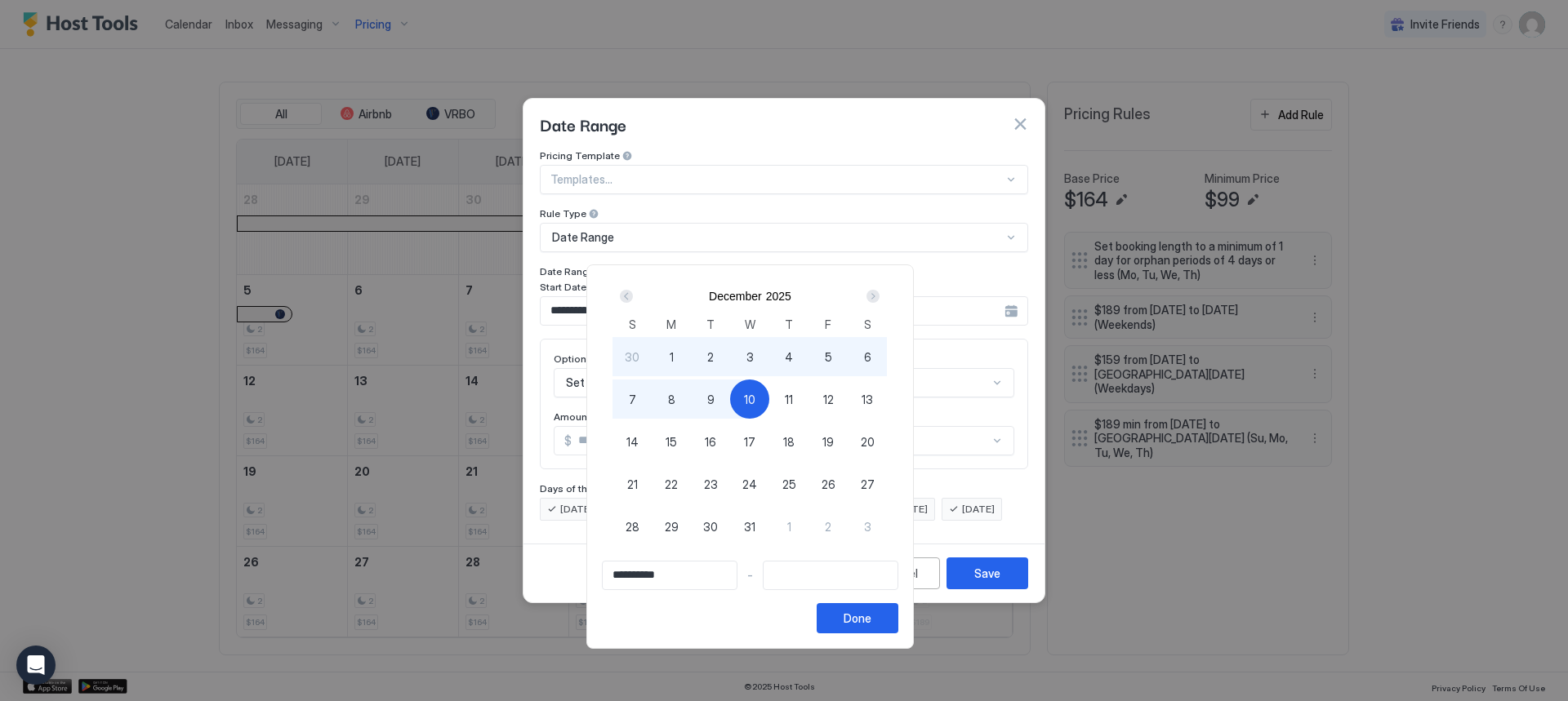
type input "**********"
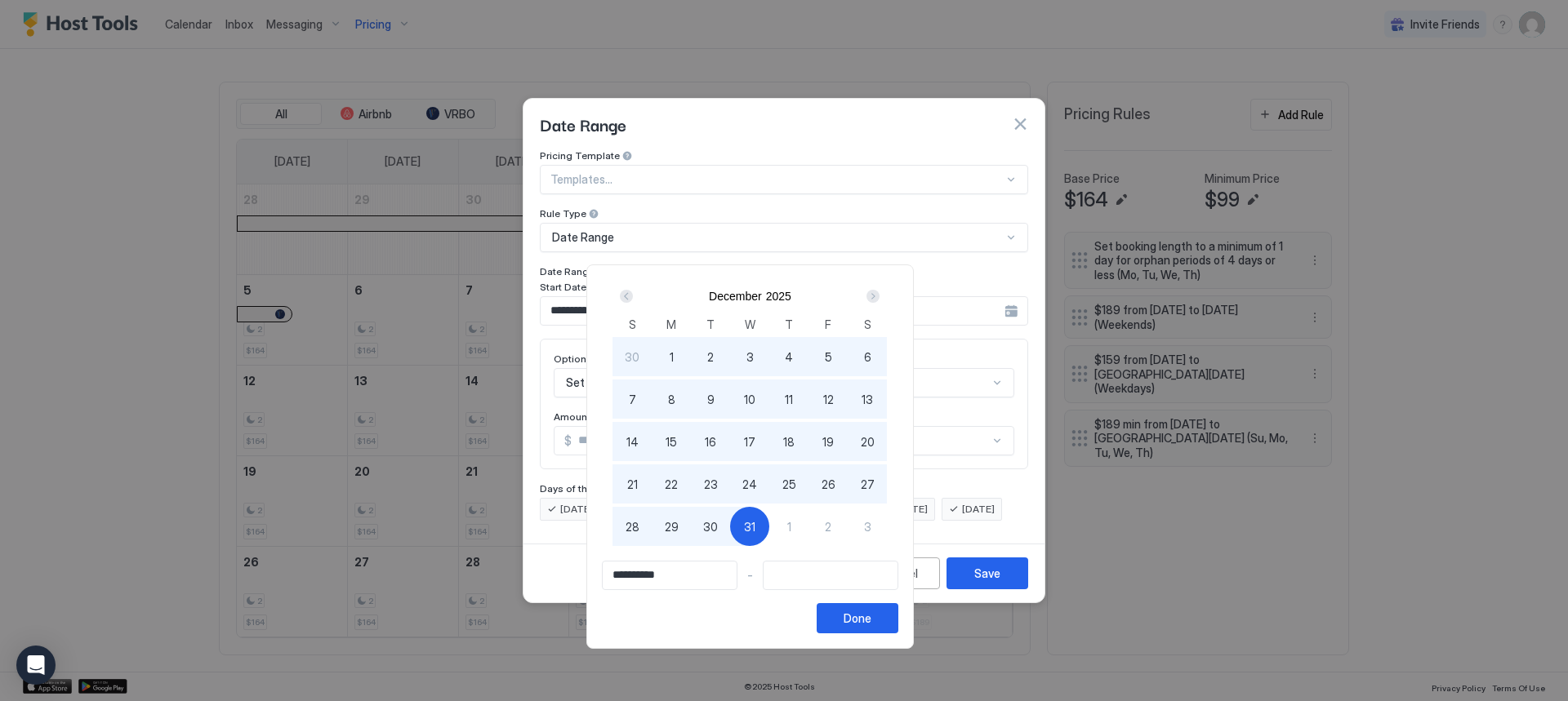
click at [756, 520] on span "31" at bounding box center [749, 527] width 11 height 17
type input "**********"
click at [872, 618] on div "Done" at bounding box center [857, 618] width 28 height 17
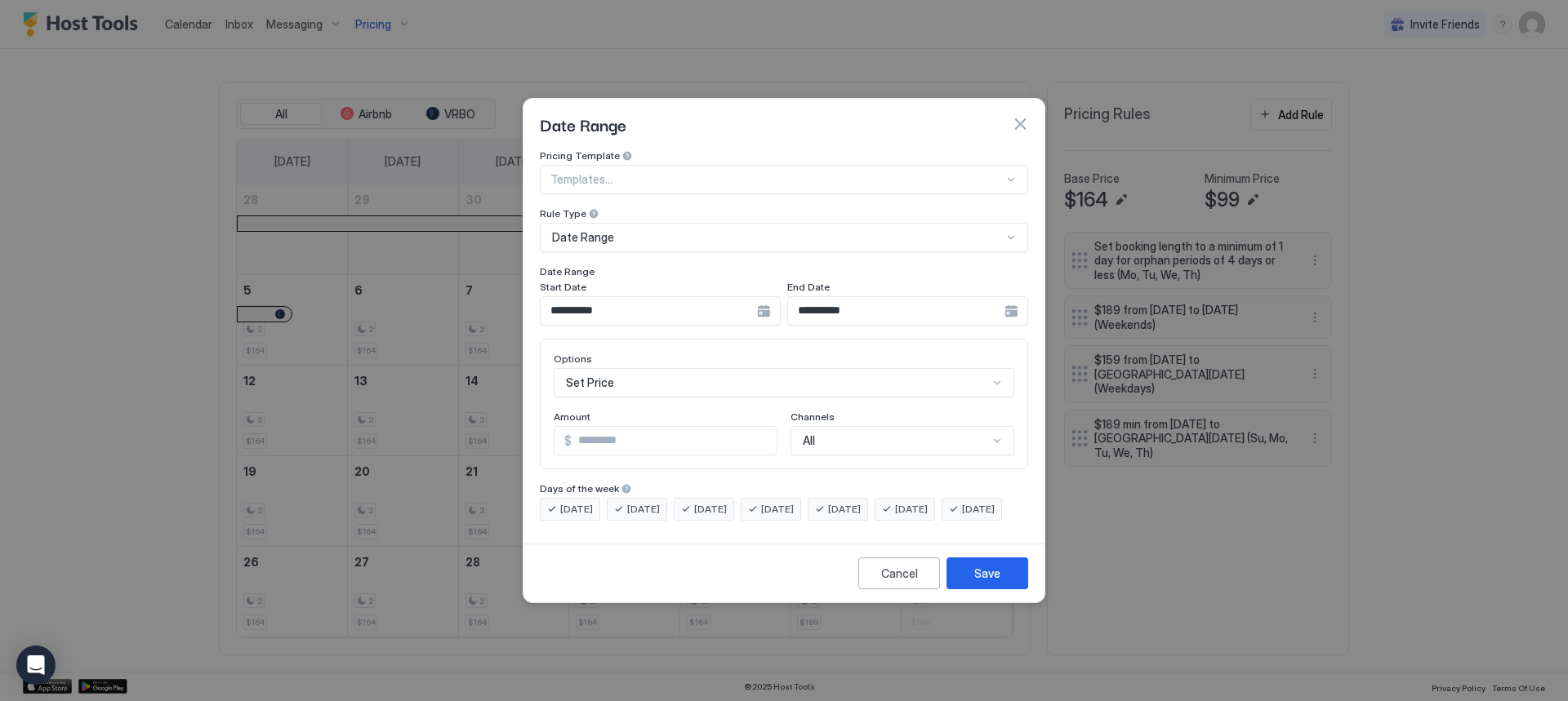
click at [593, 427] on input "*" at bounding box center [674, 440] width 205 height 28
type input "*"
type input "***"
click at [962, 516] on span "[DATE]" at bounding box center [978, 509] width 33 height 14
drag, startPoint x: 864, startPoint y: 499, endPoint x: 897, endPoint y: 495, distance: 33.2
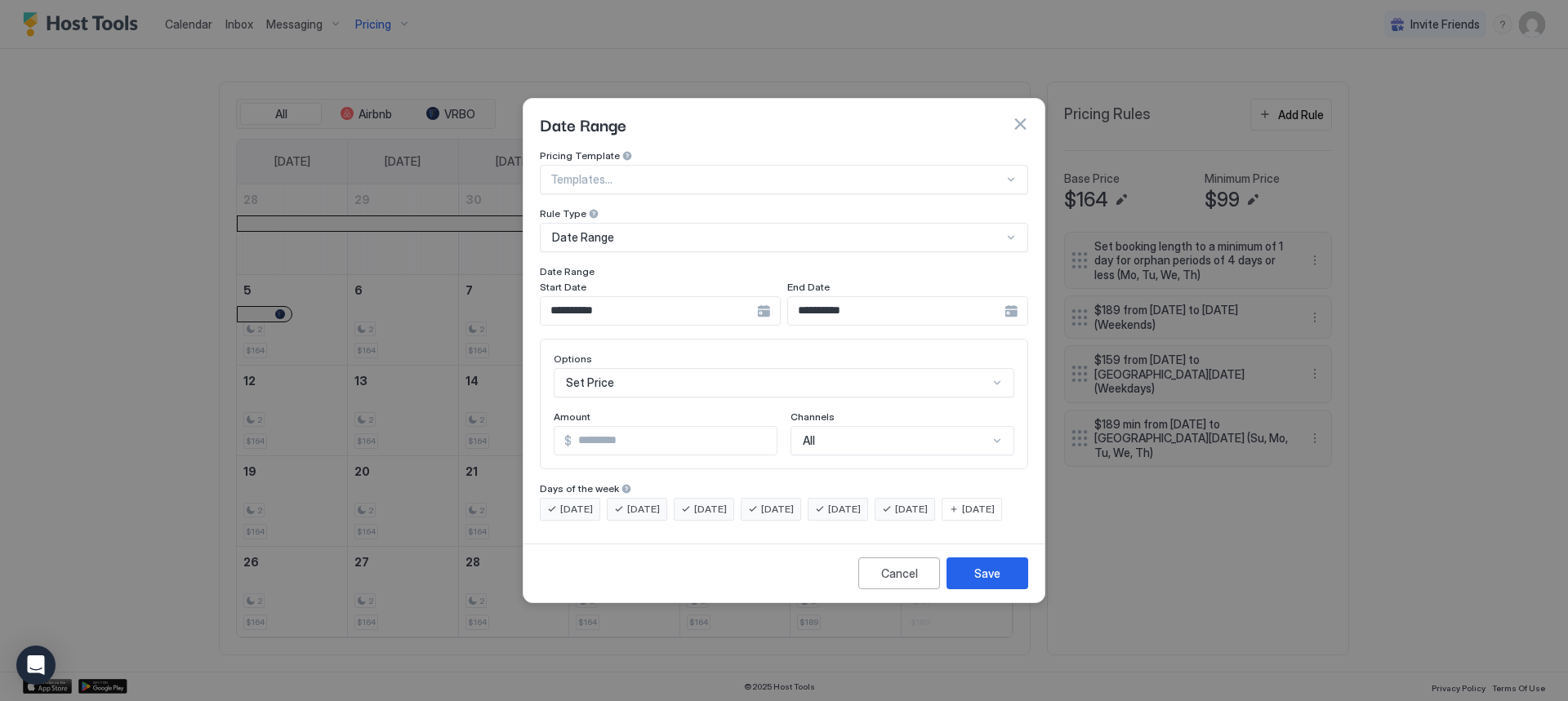
click at [861, 502] on span "[DATE]" at bounding box center [845, 509] width 33 height 14
click at [928, 502] on span "[DATE]" at bounding box center [911, 509] width 33 height 14
click at [996, 589] on button "Save" at bounding box center [987, 573] width 81 height 32
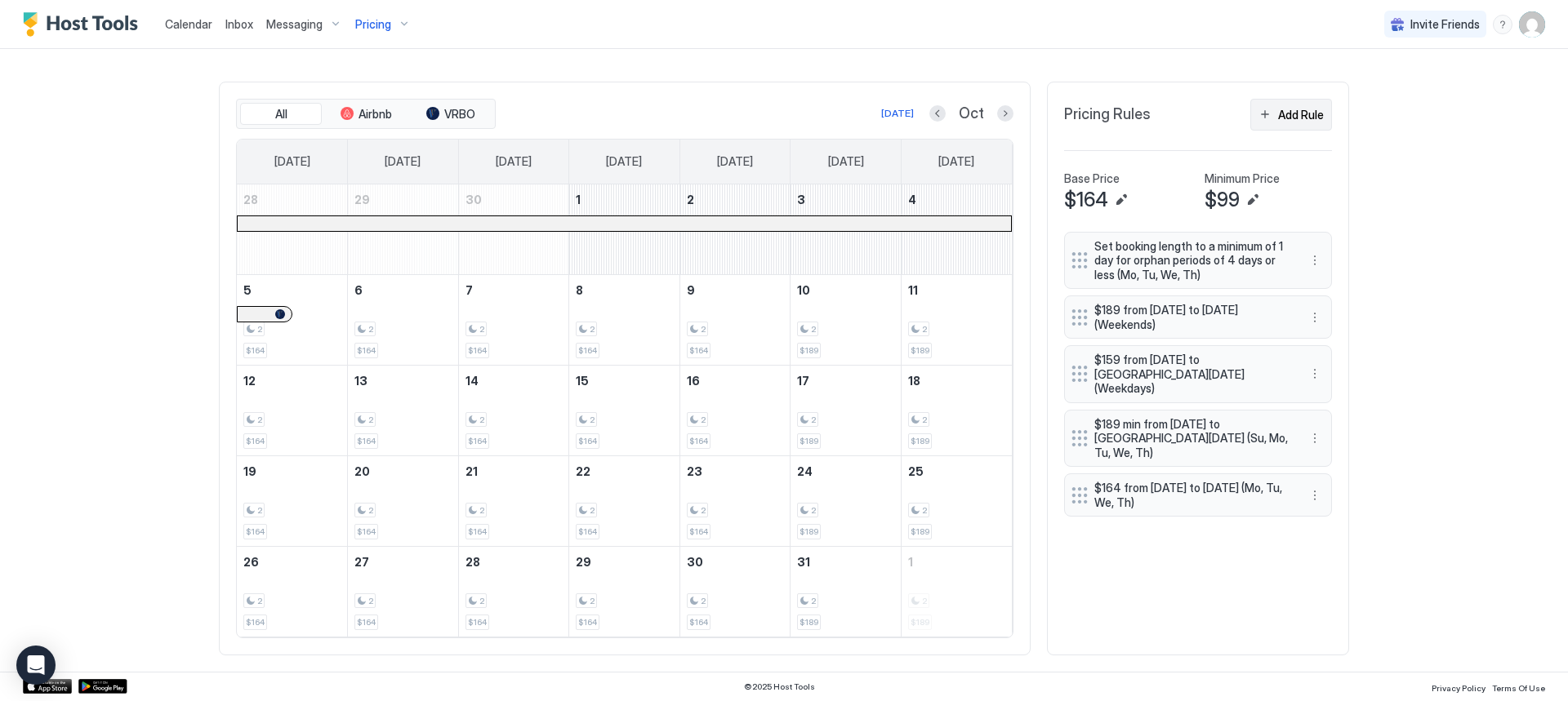
click at [1303, 113] on div "Add Rule" at bounding box center [1301, 114] width 46 height 17
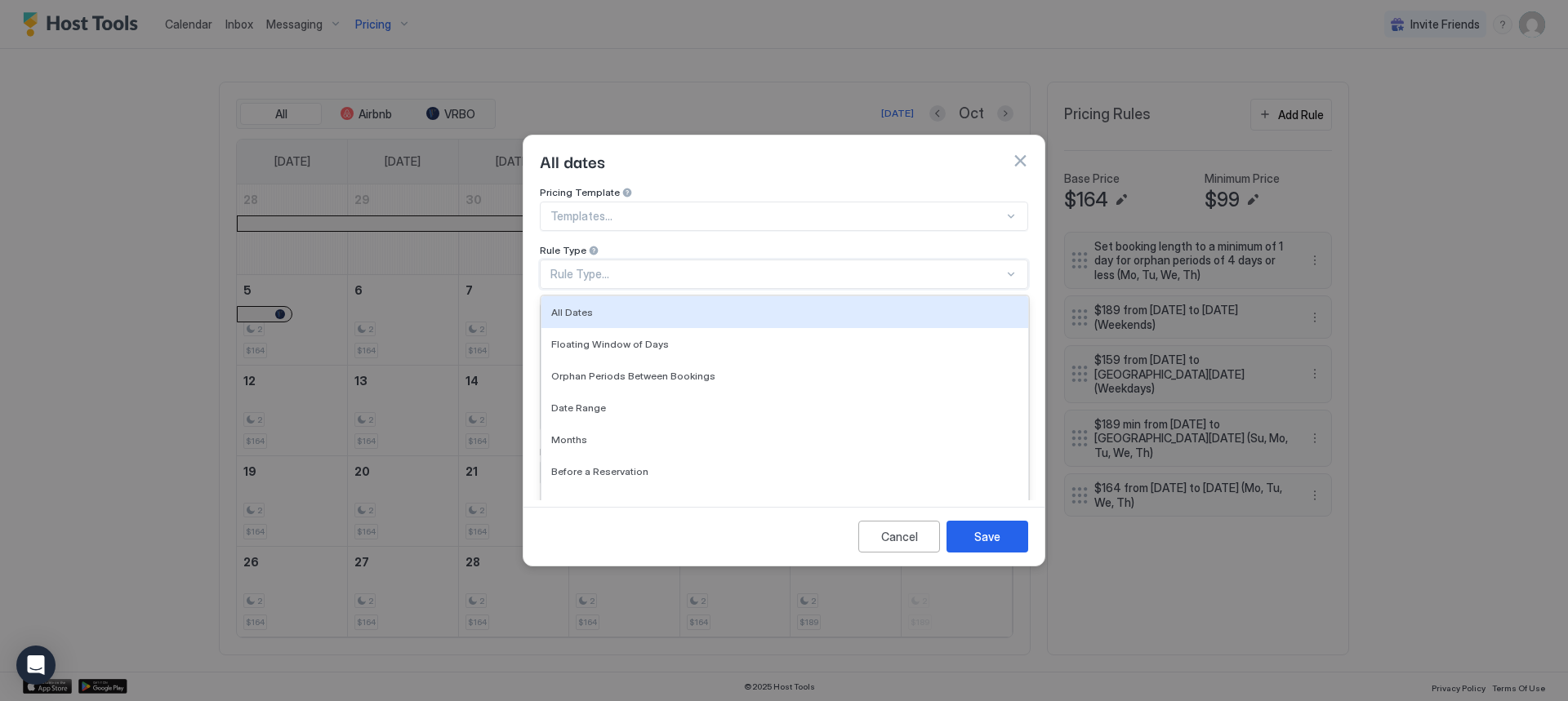
click at [589, 267] on div "Rule Type..." at bounding box center [777, 273] width 453 height 14
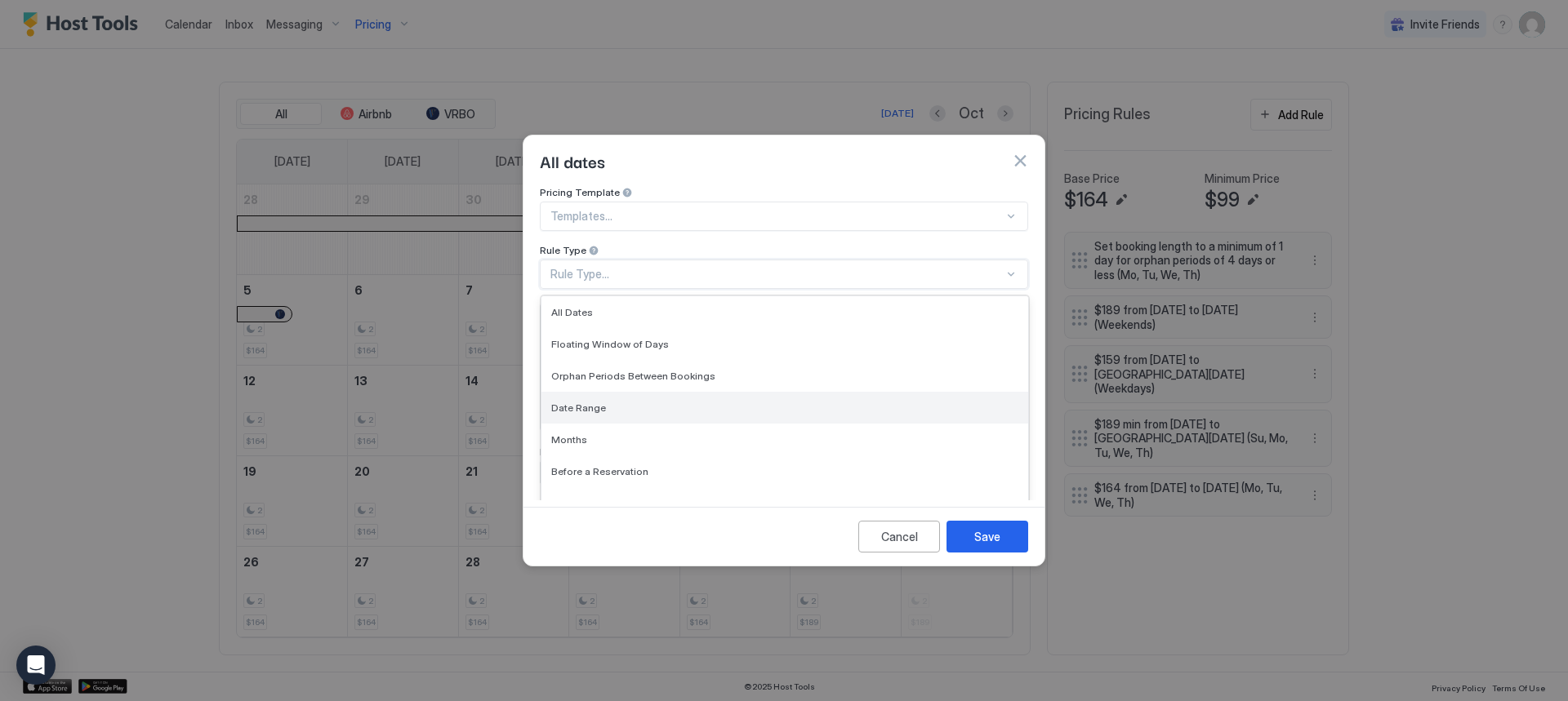
click at [588, 401] on span "Date Range" at bounding box center [579, 407] width 55 height 12
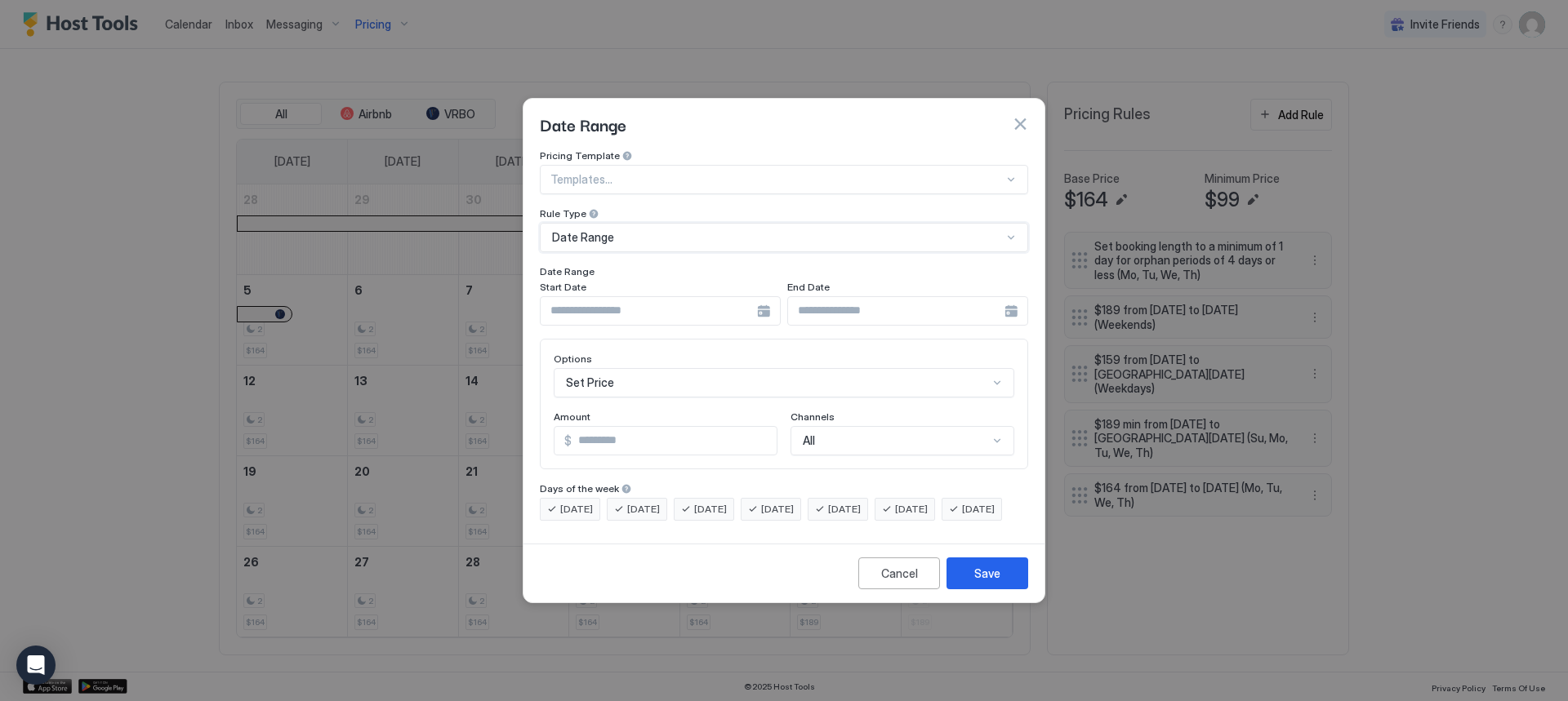
click at [588, 300] on input "Input Field" at bounding box center [648, 311] width 216 height 28
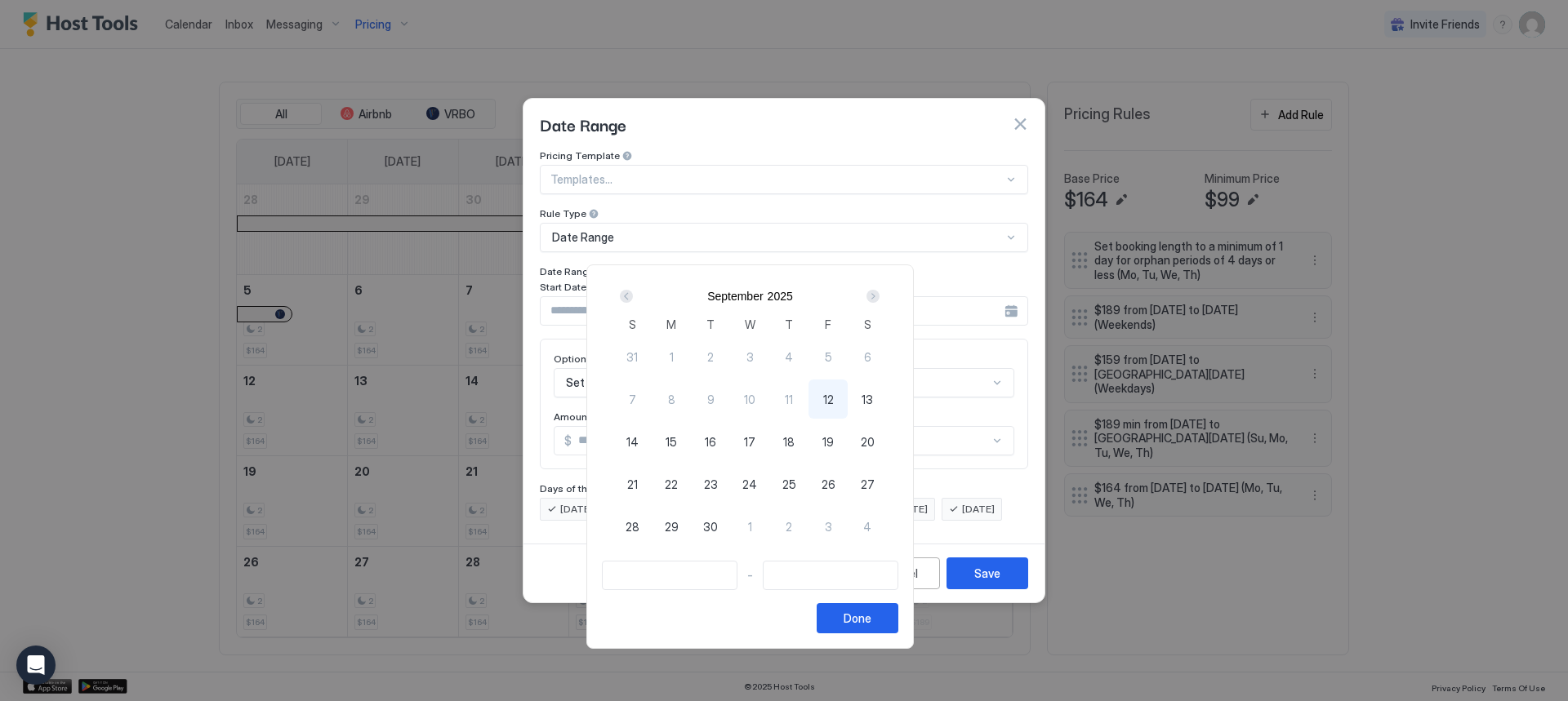
click at [879, 292] on div "Next" at bounding box center [873, 295] width 13 height 13
click at [879, 291] on div "Next" at bounding box center [873, 295] width 13 height 13
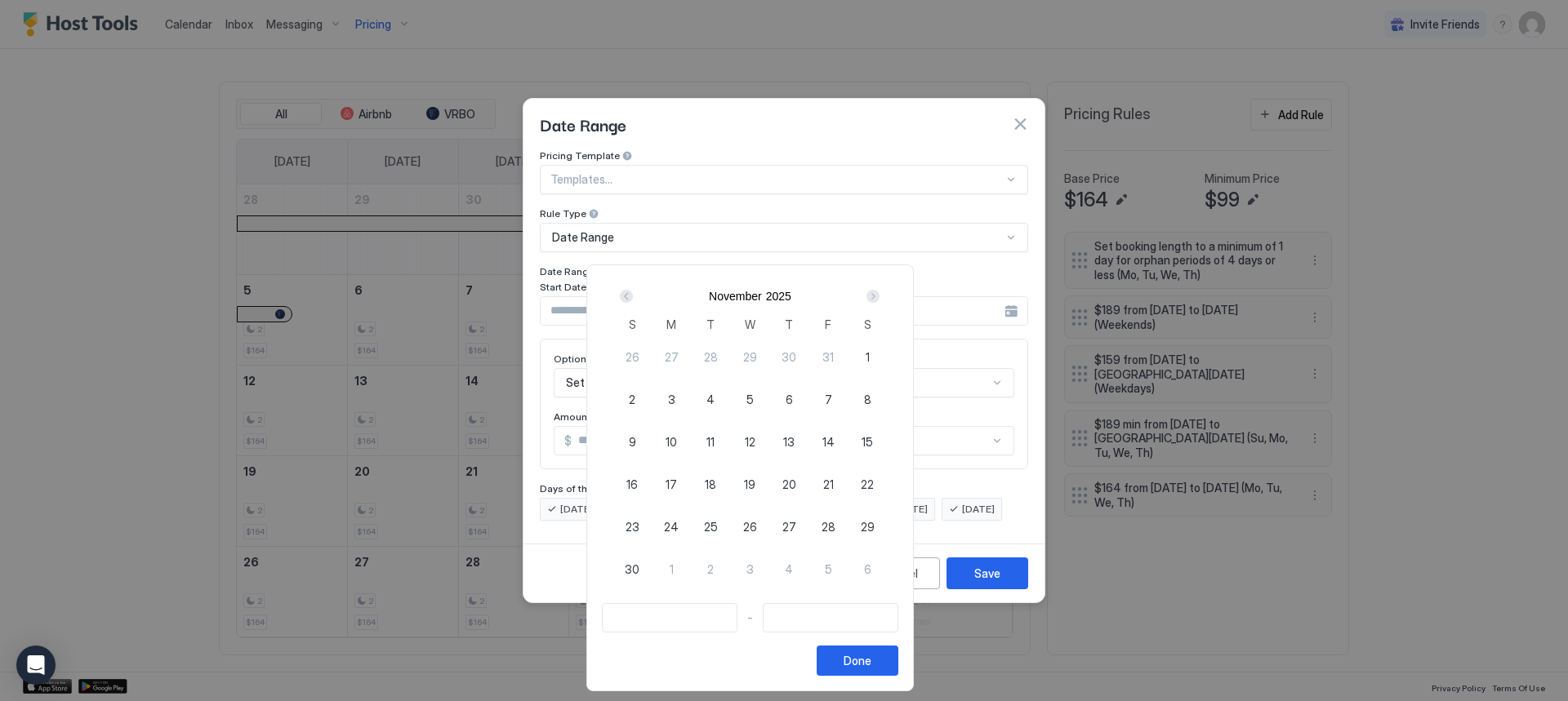
click at [879, 291] on div "Next" at bounding box center [873, 295] width 13 height 13
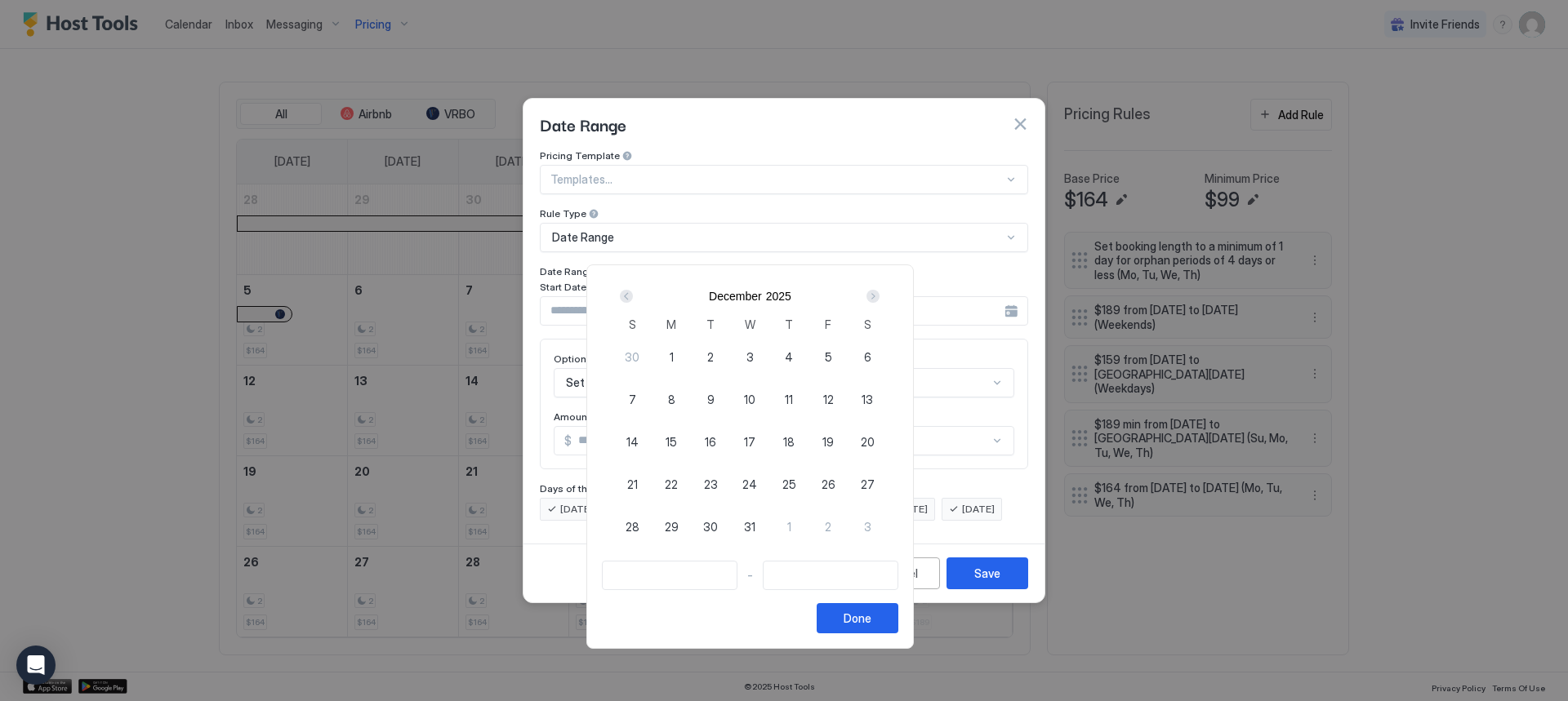
click at [879, 291] on div "Next" at bounding box center [873, 295] width 13 height 13
click at [638, 444] on span "12" at bounding box center [632, 442] width 11 height 17
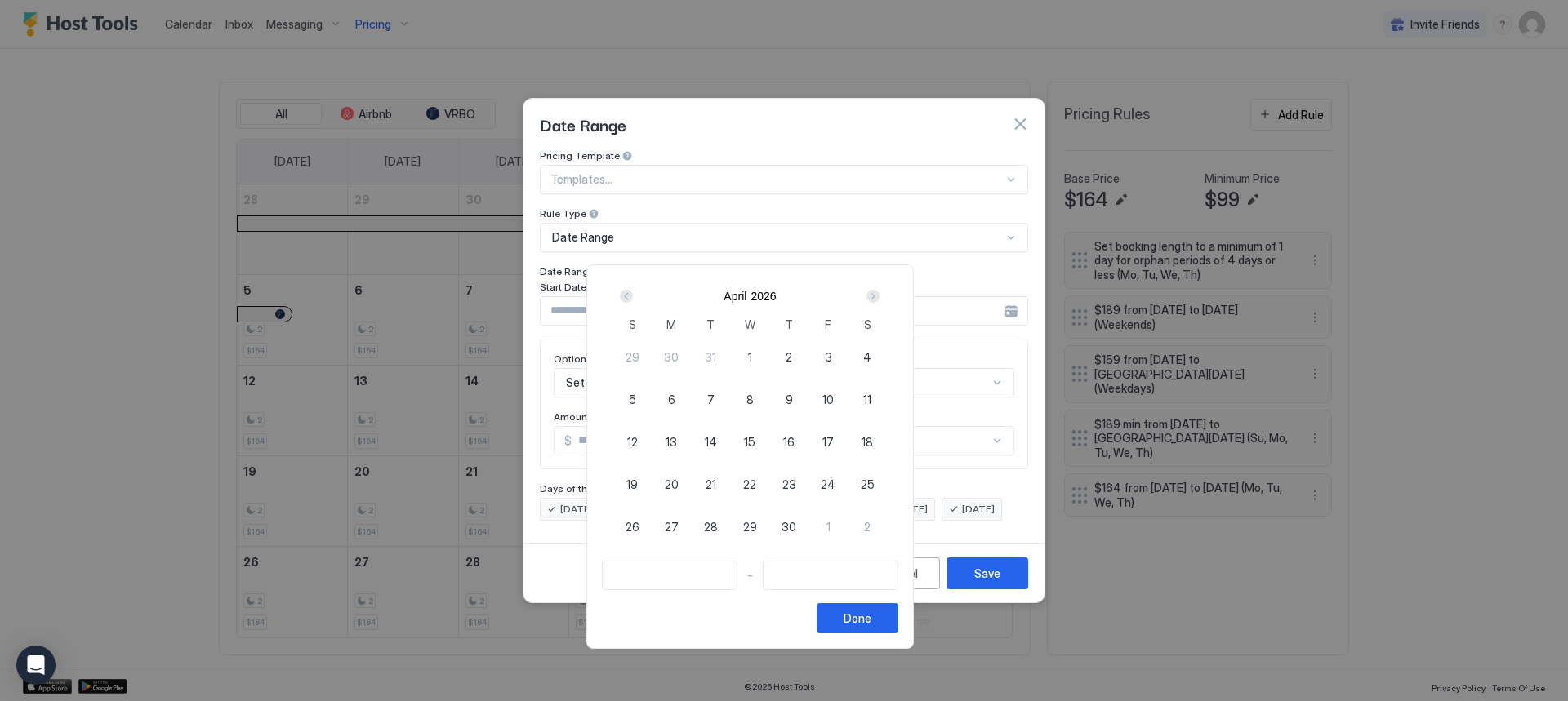
type input "**********"
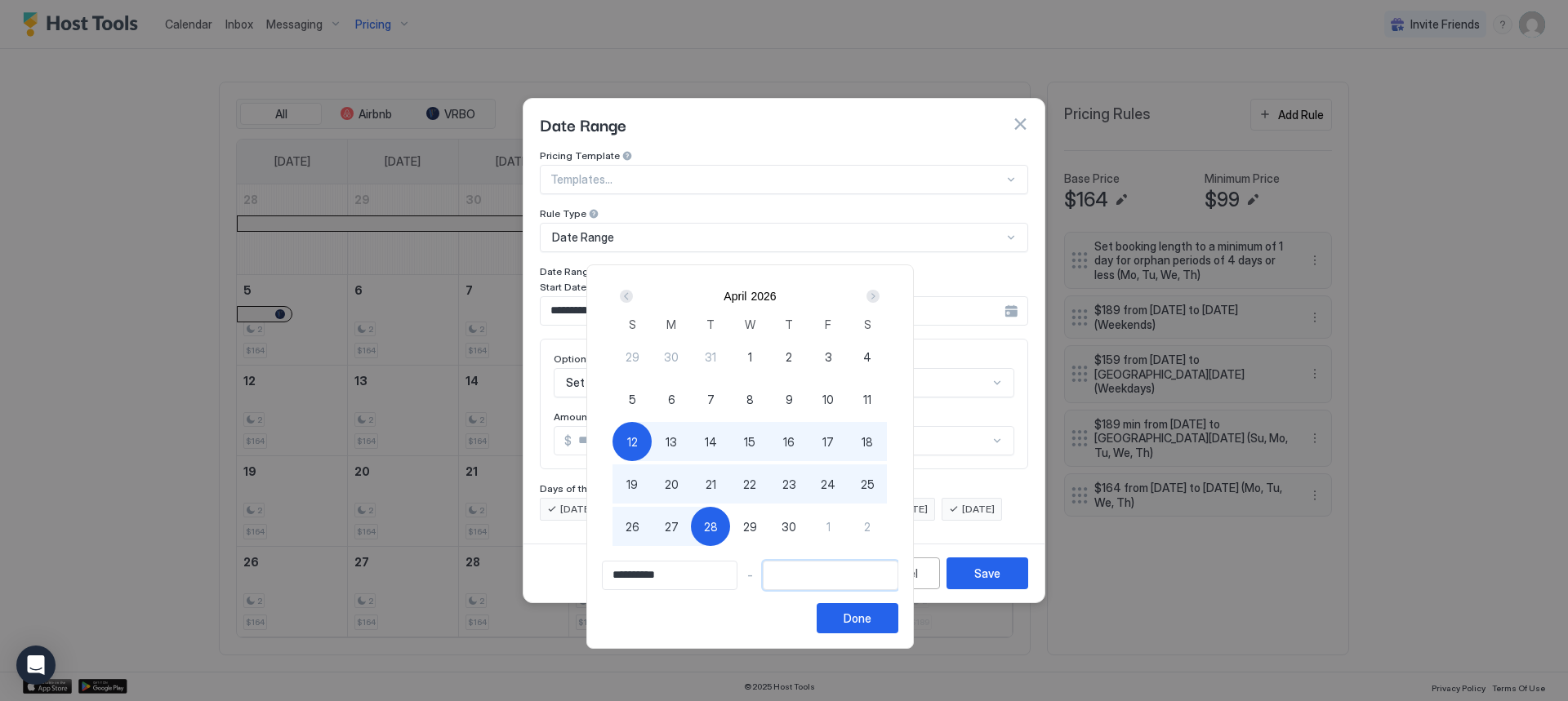
click at [853, 578] on input "Input Field" at bounding box center [830, 575] width 134 height 28
click at [883, 301] on div "Next" at bounding box center [873, 295] width 19 height 19
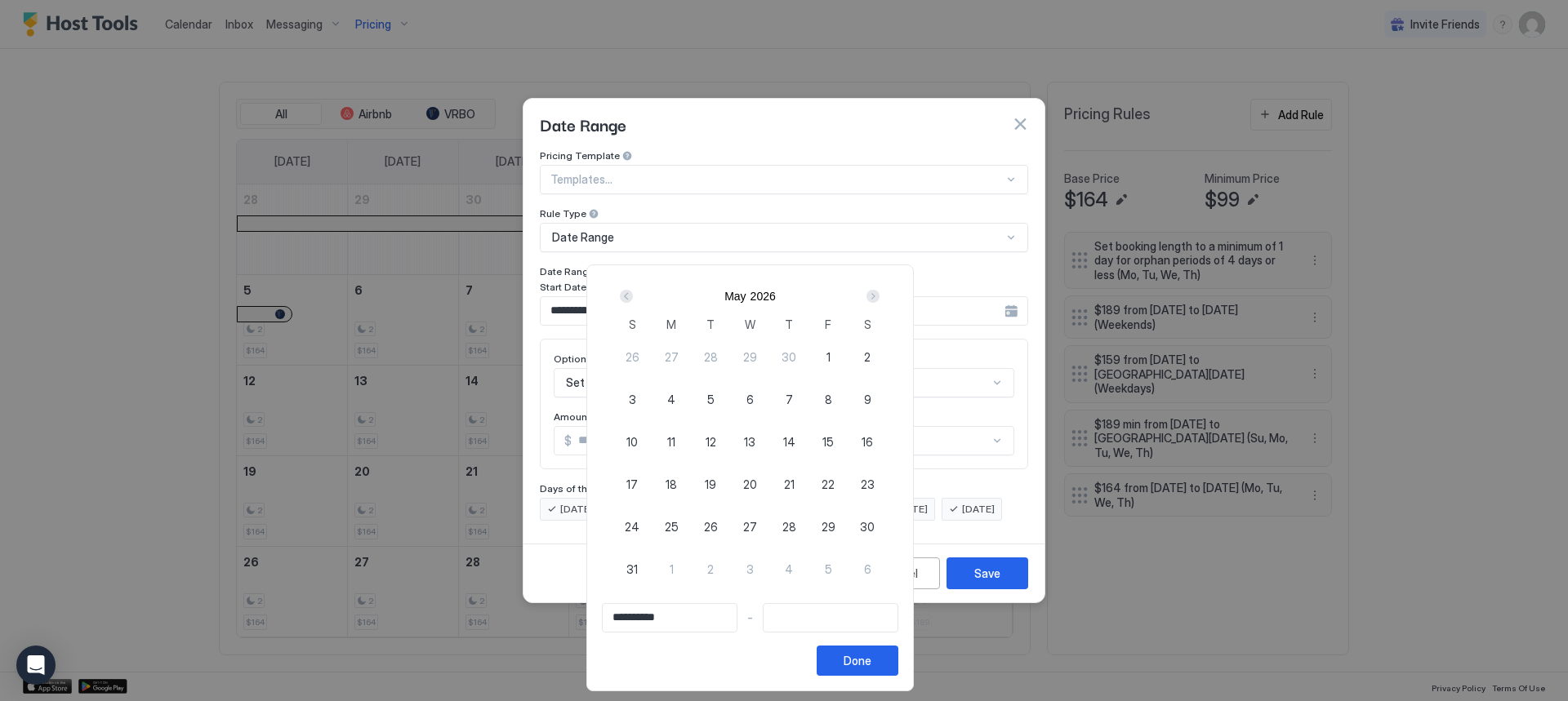
click at [879, 297] on div "Next" at bounding box center [873, 295] width 13 height 13
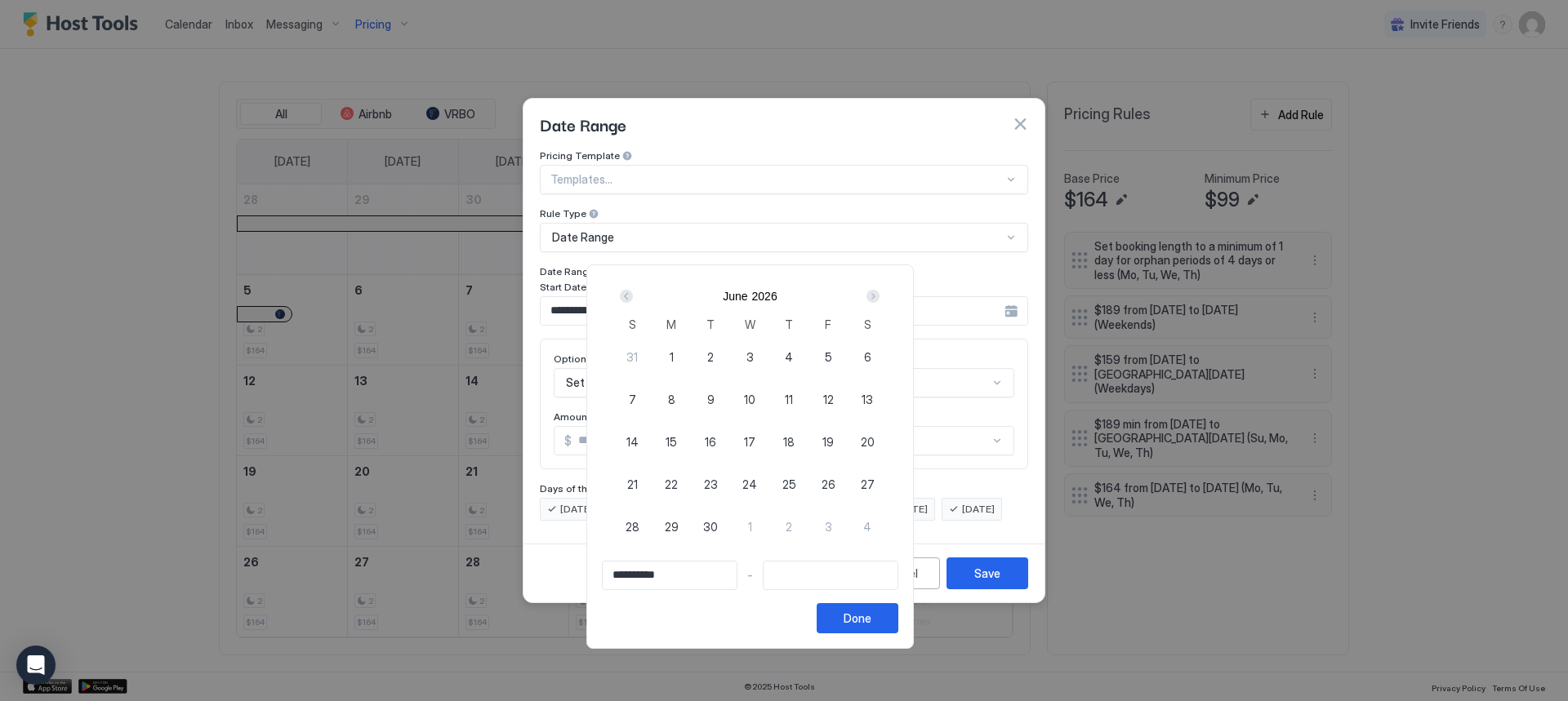
click at [879, 295] on div "Next" at bounding box center [873, 295] width 13 height 13
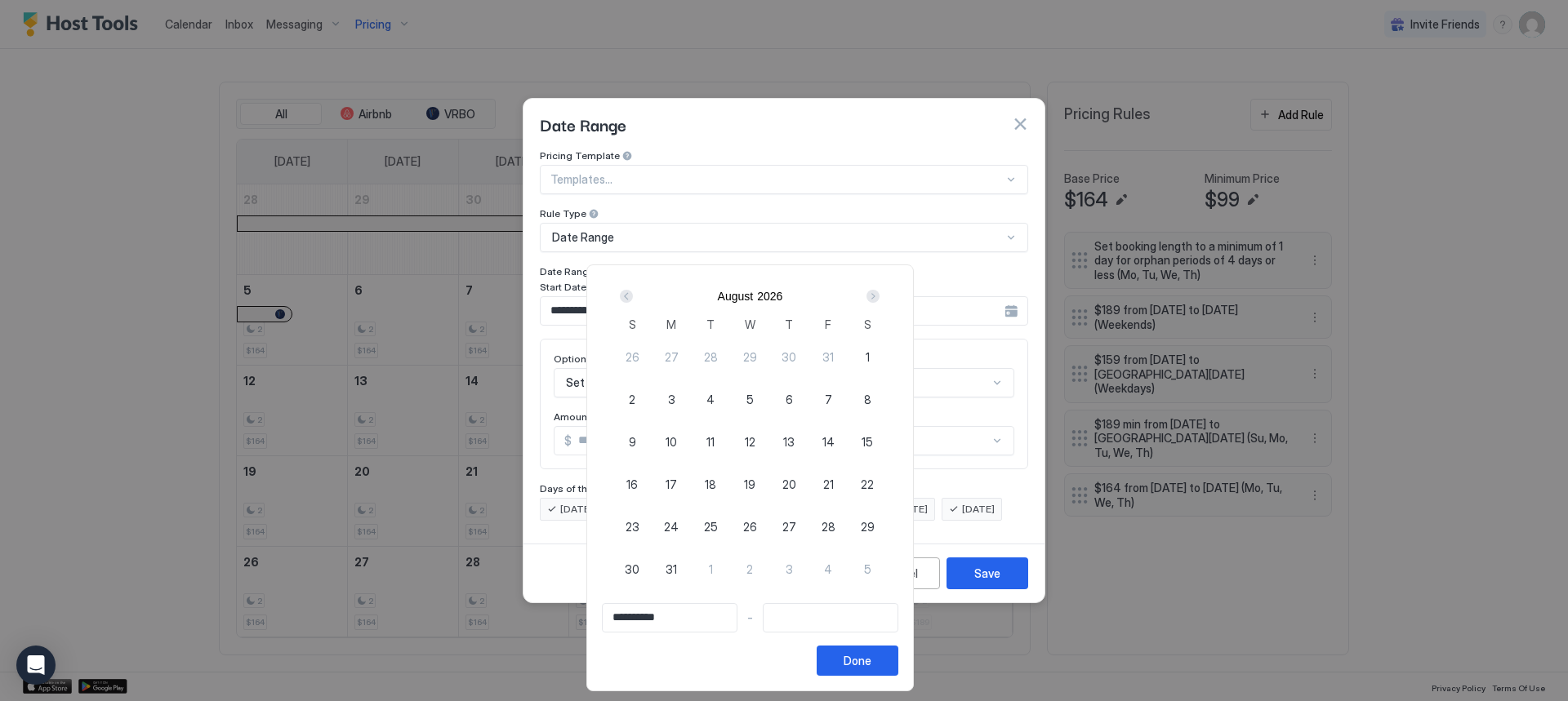
click at [879, 295] on div "Next" at bounding box center [873, 295] width 13 height 13
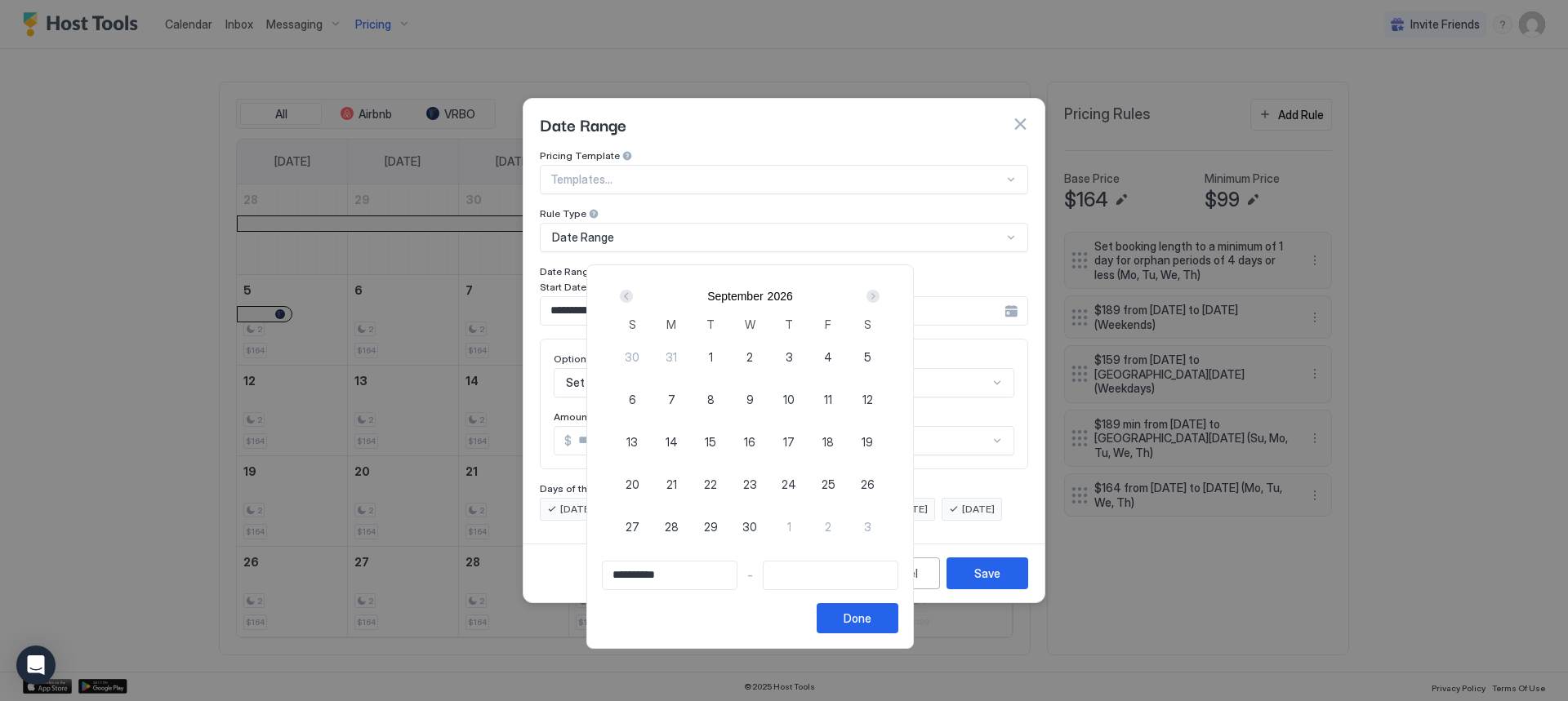
click at [879, 293] on div "Next" at bounding box center [873, 295] width 13 height 13
type input "**********"
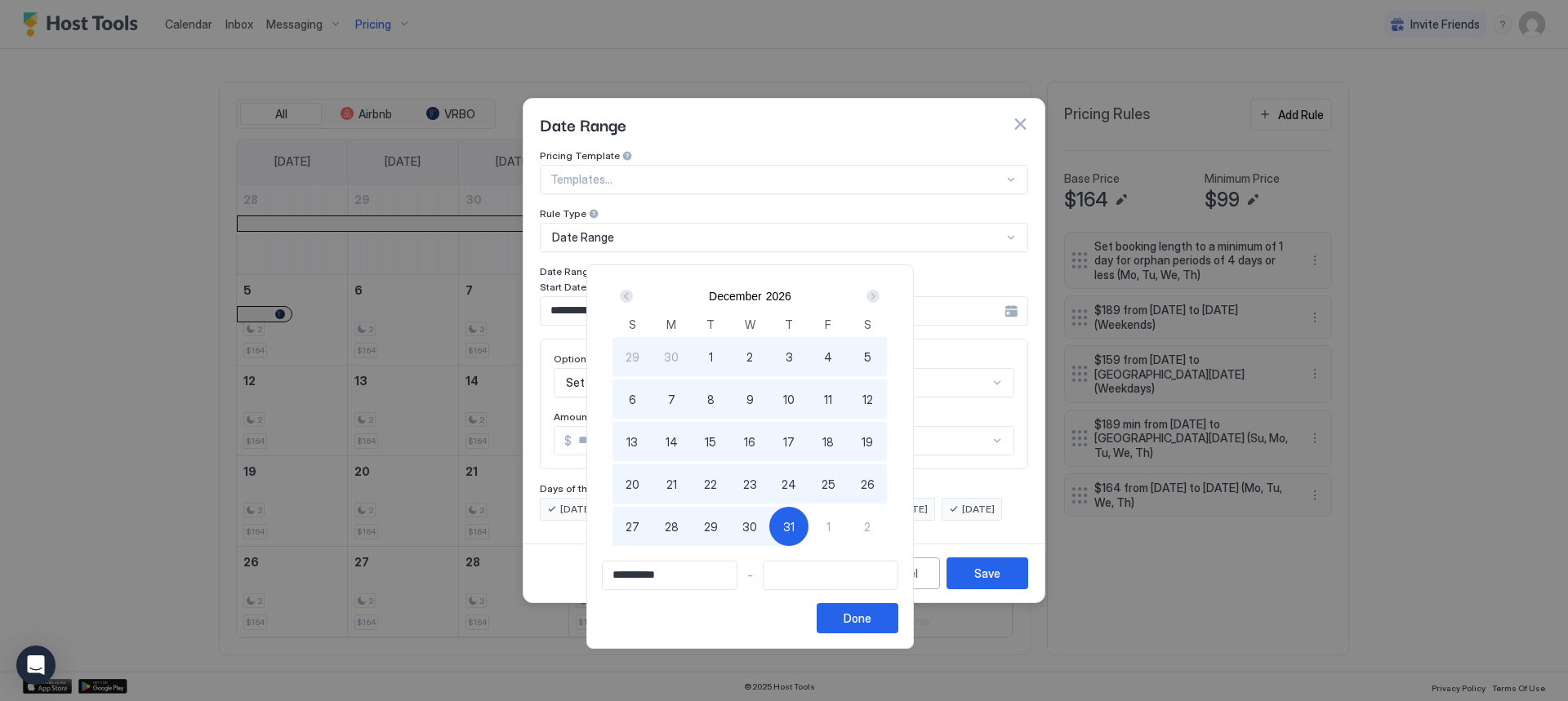
click at [795, 533] on span "31" at bounding box center [789, 527] width 11 height 17
type input "**********"
click at [872, 615] on div "Done" at bounding box center [857, 618] width 28 height 17
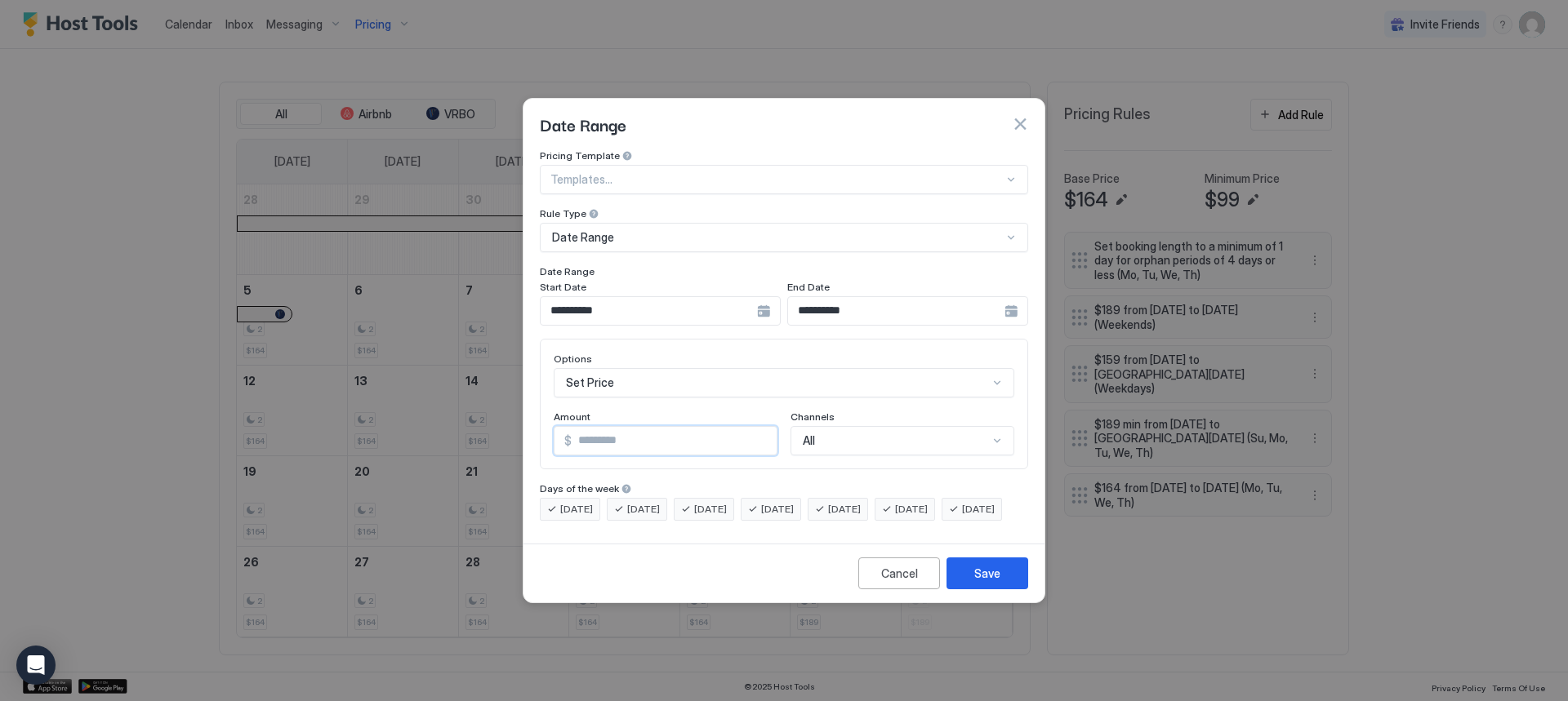
click at [606, 432] on input "*" at bounding box center [674, 440] width 205 height 28
type input "*"
type input "***"
click at [579, 502] on span "[DATE]" at bounding box center [576, 509] width 33 height 14
click at [644, 502] on span "[DATE]" at bounding box center [643, 509] width 33 height 14
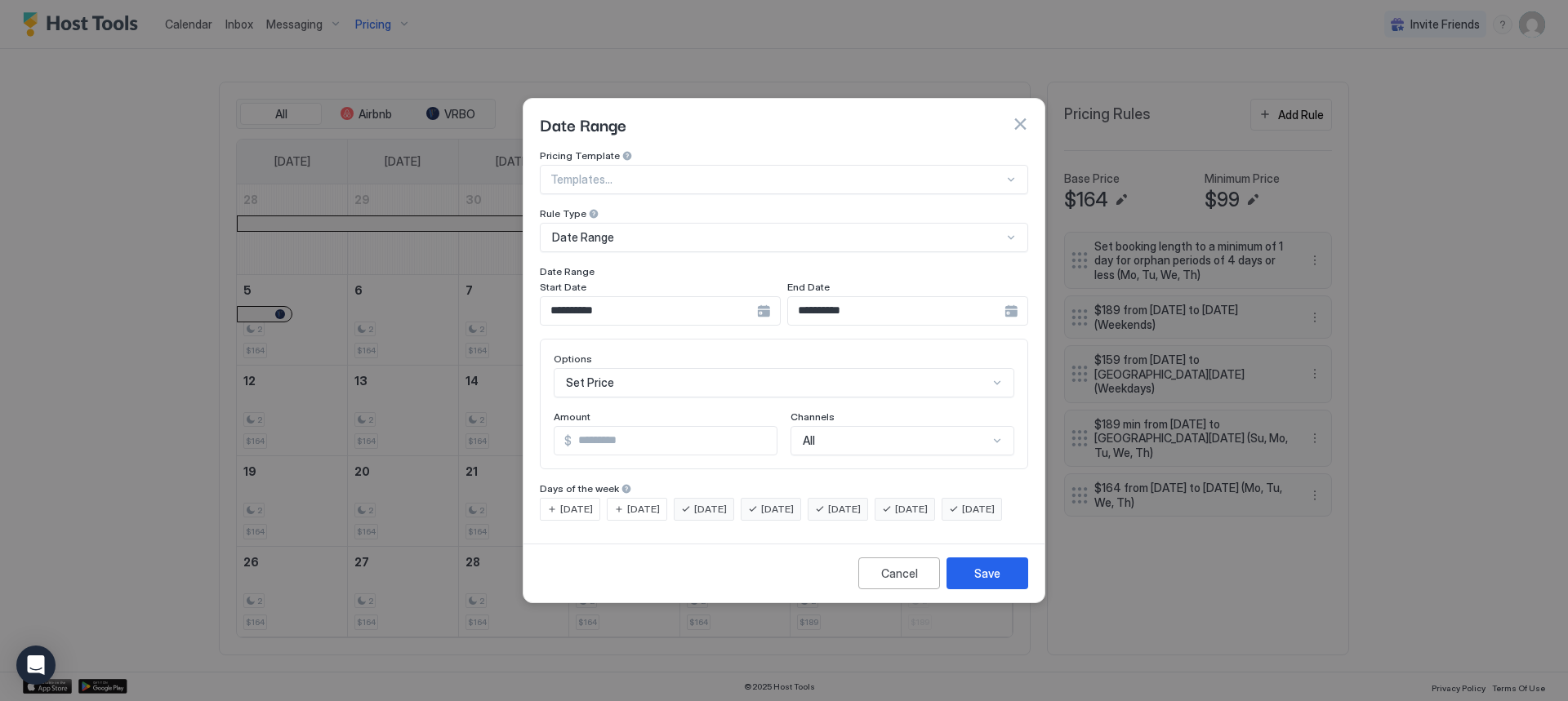
click at [708, 502] on span "[DATE]" at bounding box center [710, 509] width 33 height 14
click at [794, 502] on span "[DATE]" at bounding box center [778, 509] width 33 height 14
click at [942, 521] on div "[DATE]" at bounding box center [972, 509] width 60 height 23
click at [988, 582] on div "Save" at bounding box center [987, 573] width 26 height 17
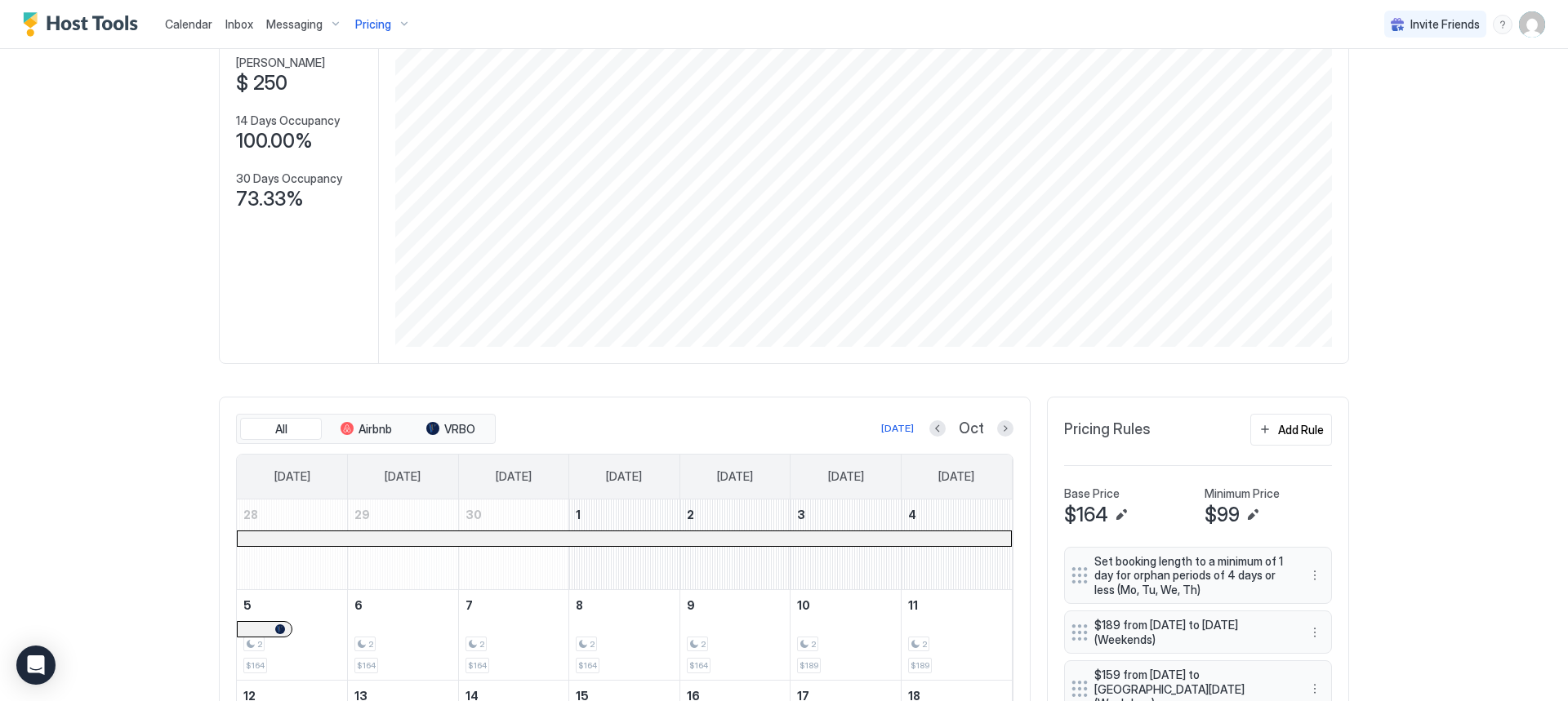
scroll to position [140, 0]
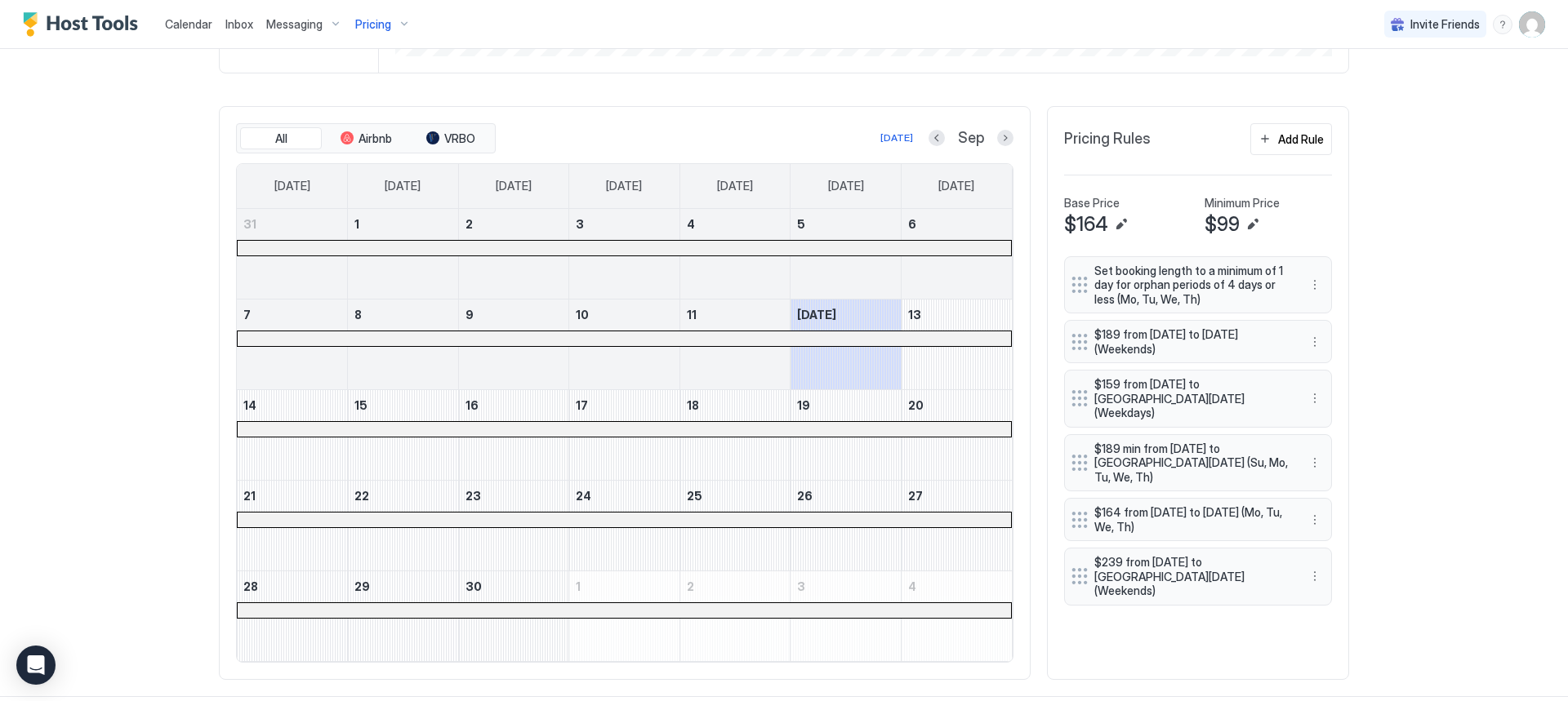
scroll to position [466, 0]
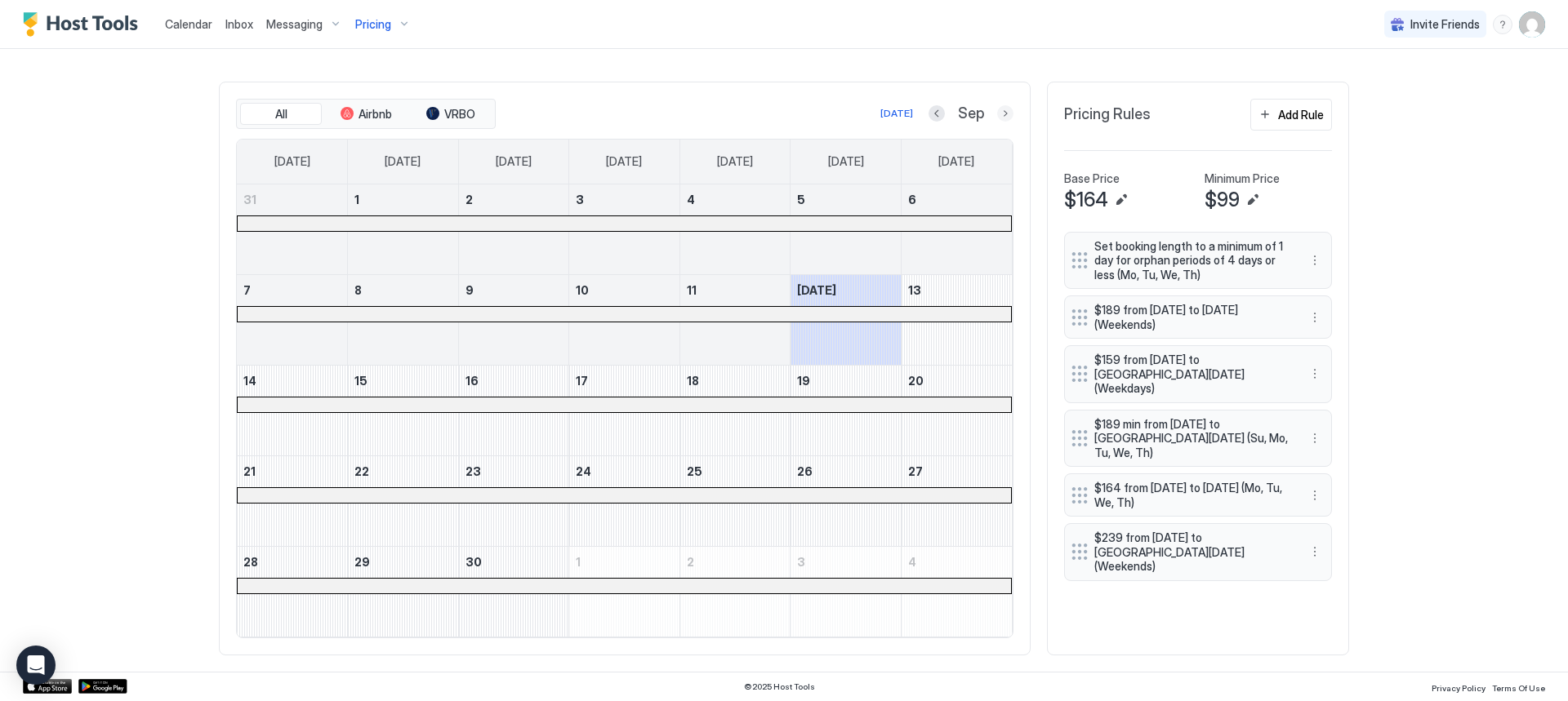
click at [997, 120] on button "Next month" at bounding box center [1005, 113] width 16 height 16
